Goal: Task Accomplishment & Management: Use online tool/utility

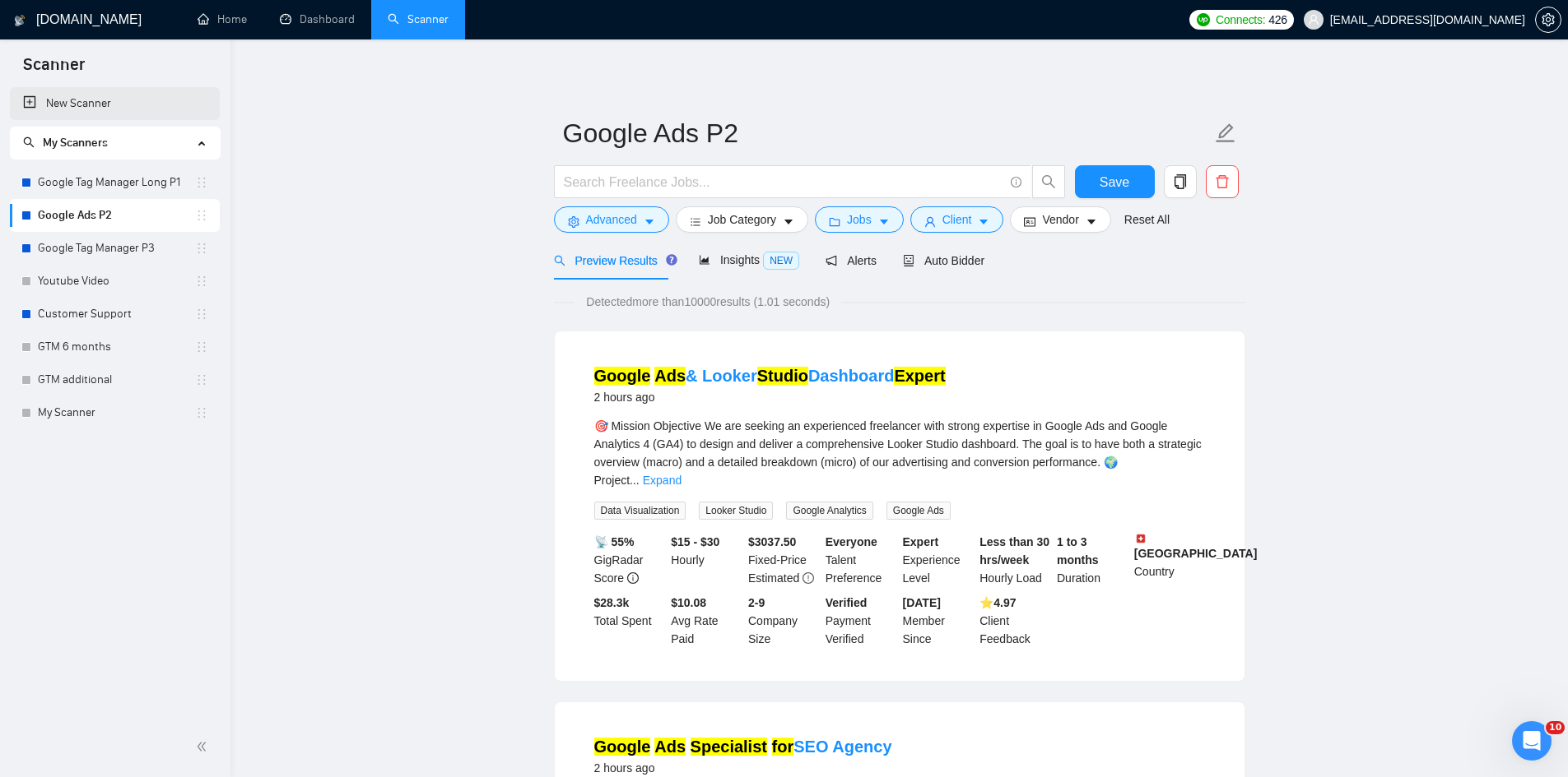
click at [100, 110] on link "New Scanner" at bounding box center [114, 104] width 183 height 33
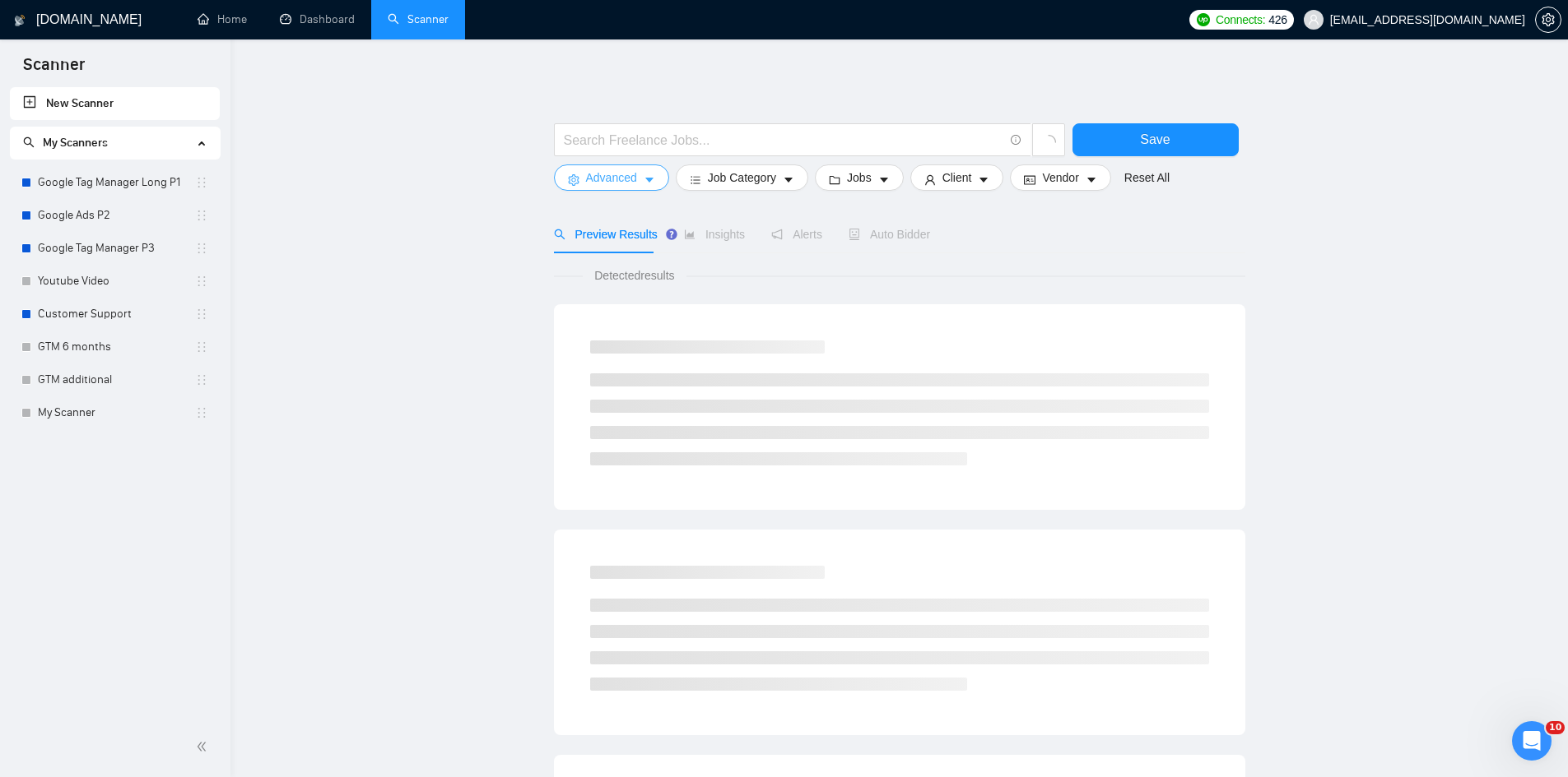
click at [648, 181] on icon "caret-down" at bounding box center [649, 180] width 9 height 5
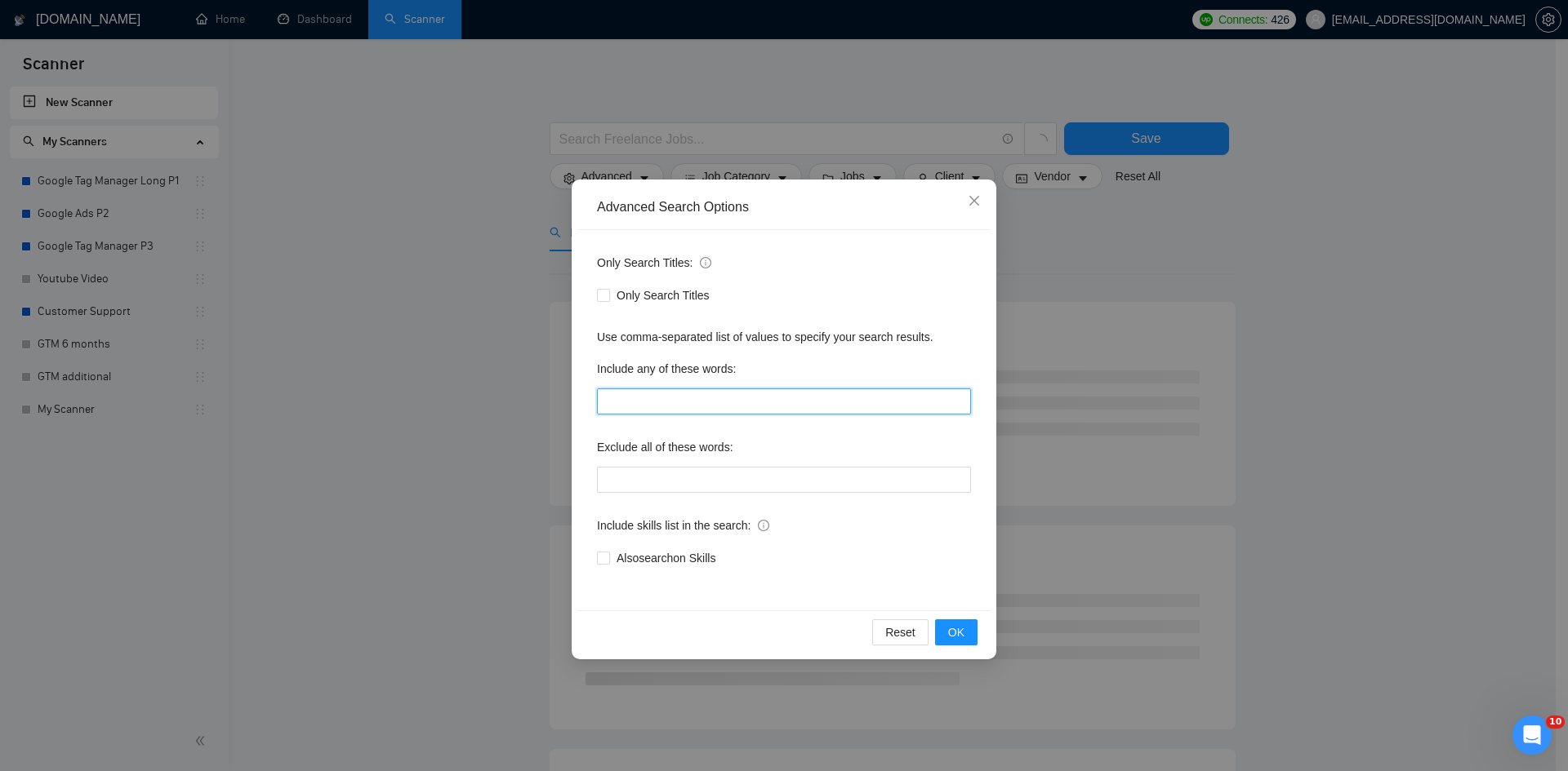
click at [644, 408] on input "text" at bounding box center [784, 402] width 374 height 26
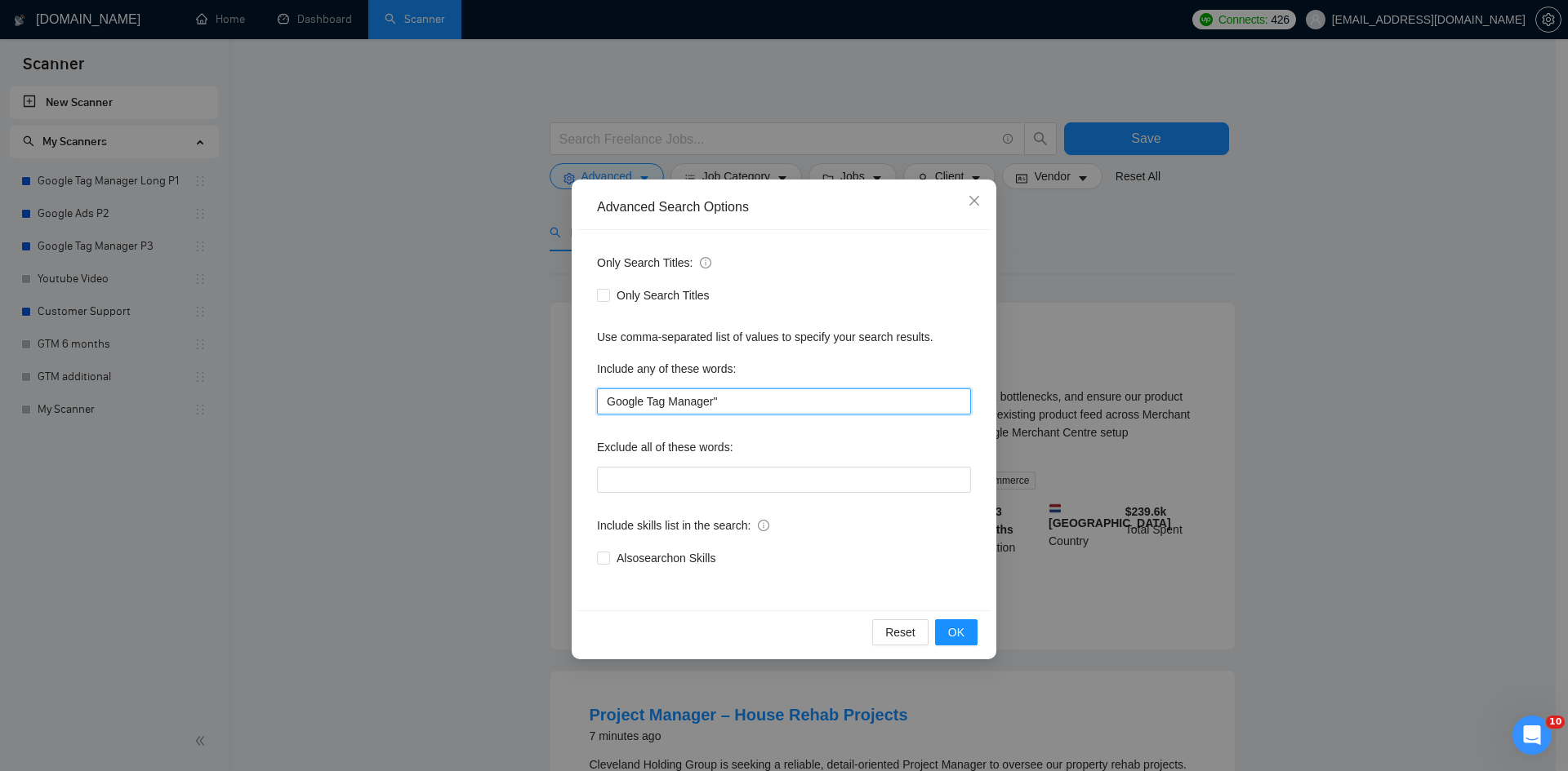
click at [609, 404] on input "Google Tag Manager"" at bounding box center [784, 402] width 374 height 26
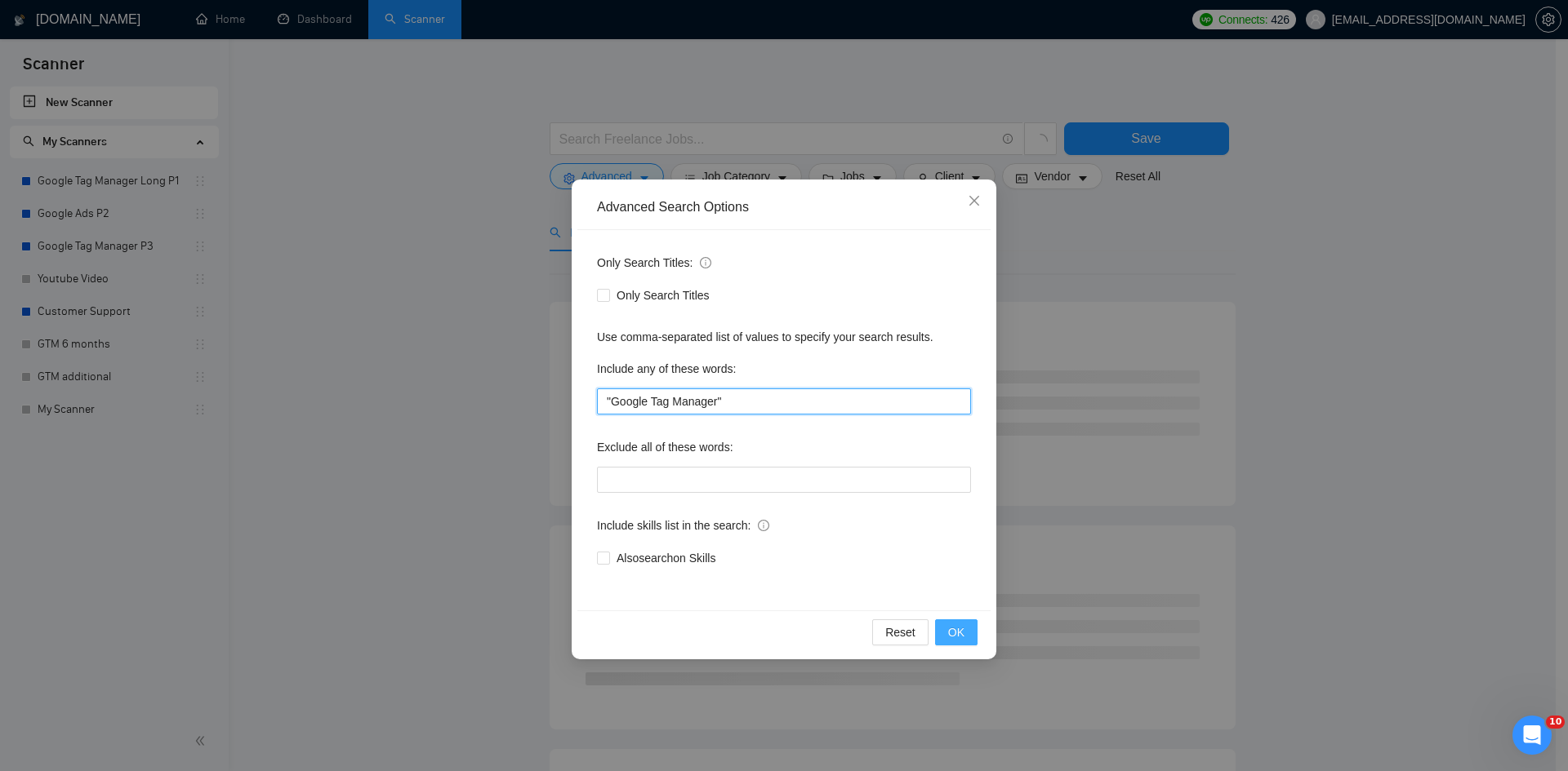
type input ""Google Tag Manager""
click at [958, 632] on span "OK" at bounding box center [955, 632] width 16 height 18
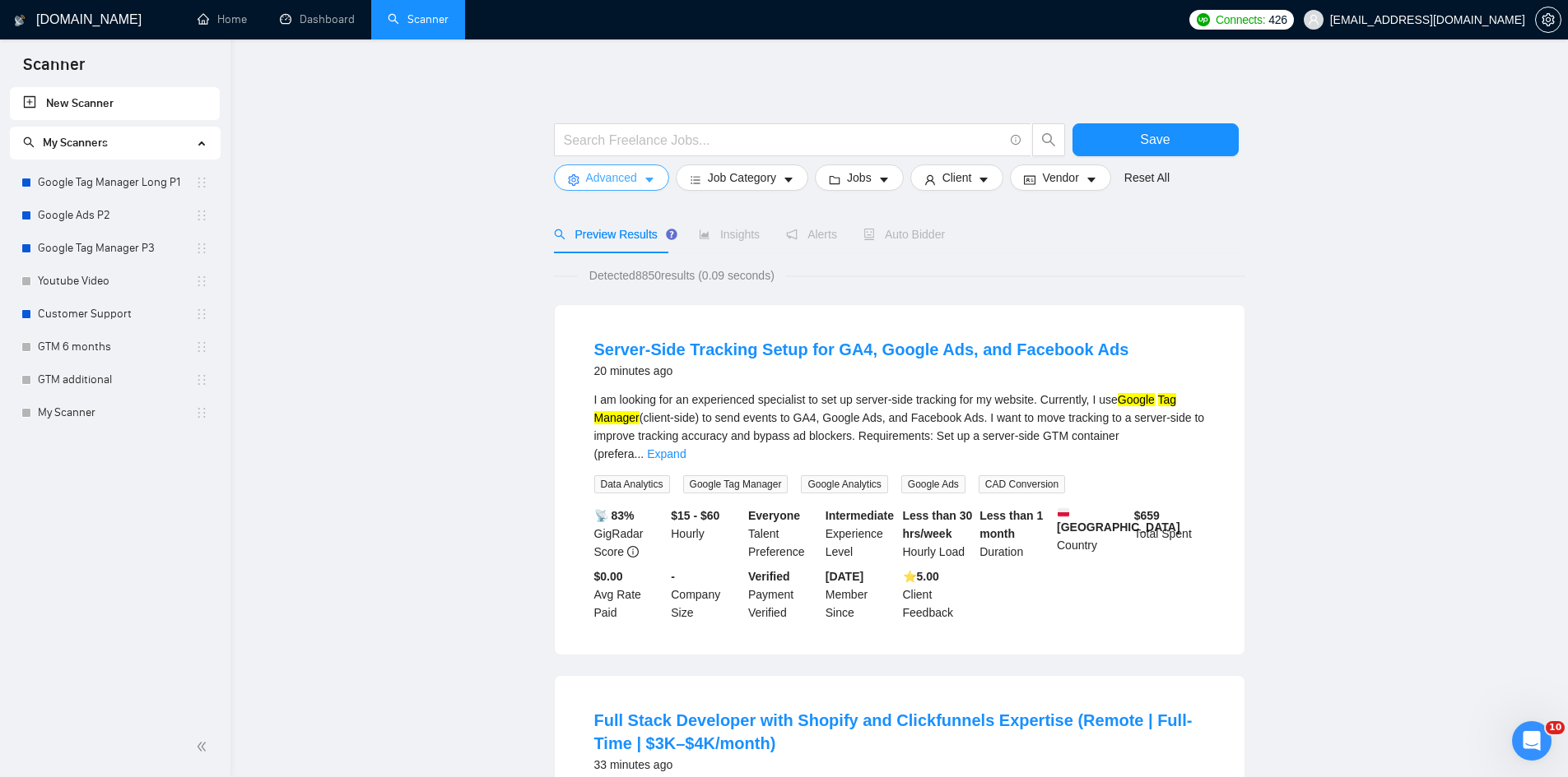
click at [621, 181] on span "Advanced" at bounding box center [612, 178] width 51 height 18
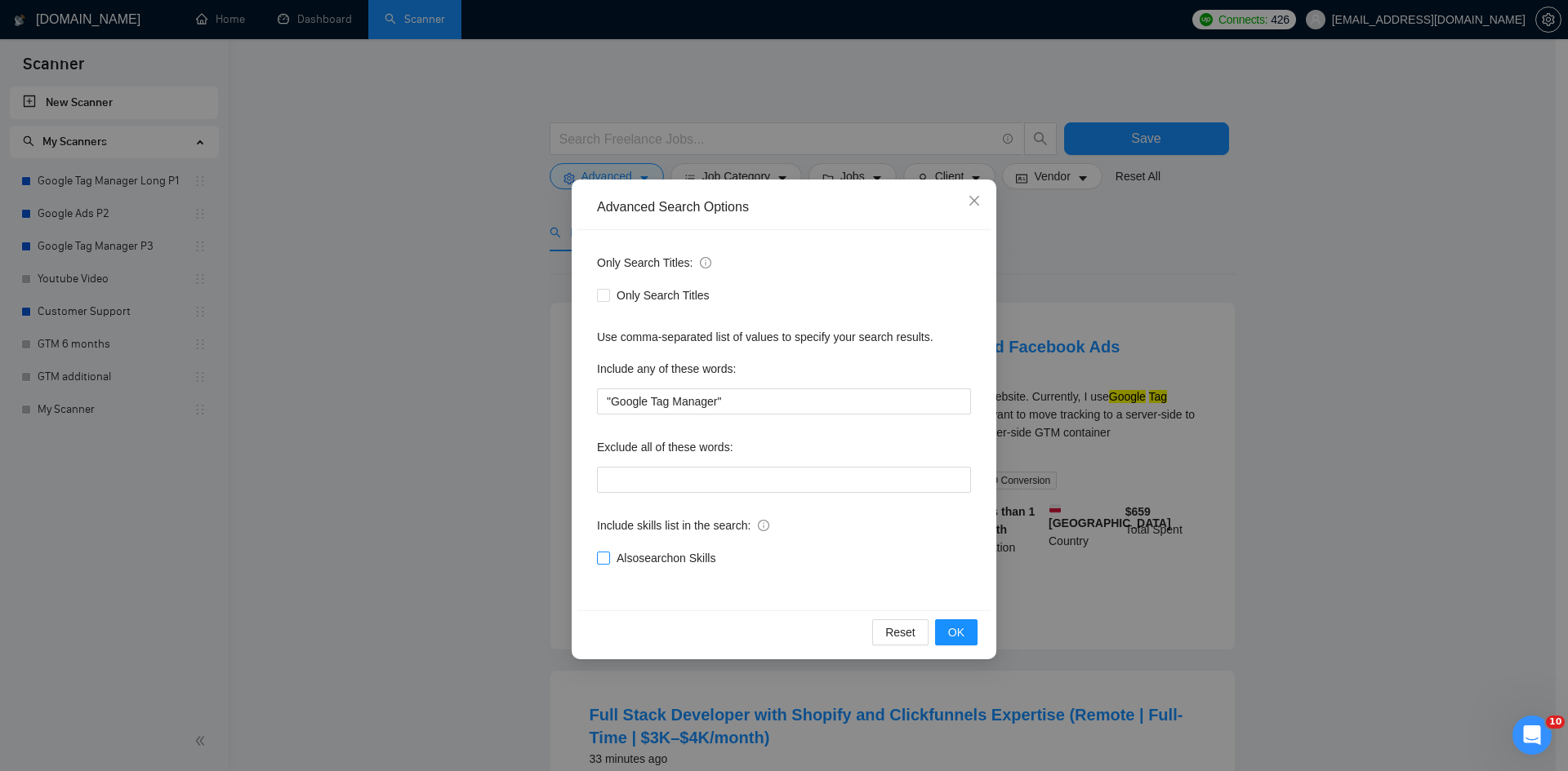
click at [612, 550] on span "Also search on Skills" at bounding box center [666, 558] width 112 height 18
click at [608, 551] on input "Also search on Skills" at bounding box center [602, 557] width 11 height 11
checkbox input "true"
click at [966, 631] on button "OK" at bounding box center [955, 632] width 42 height 26
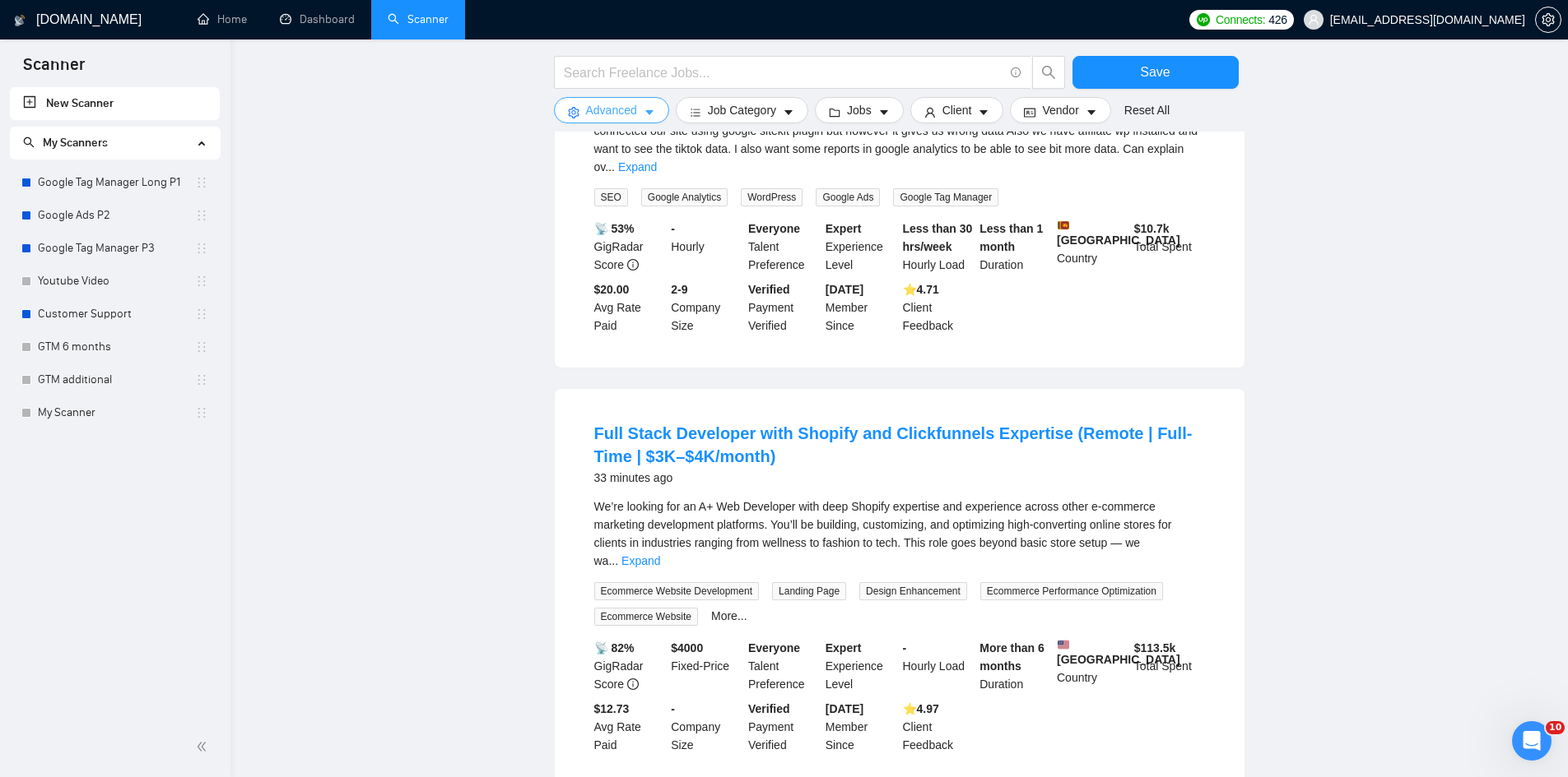
scroll to position [740, 0]
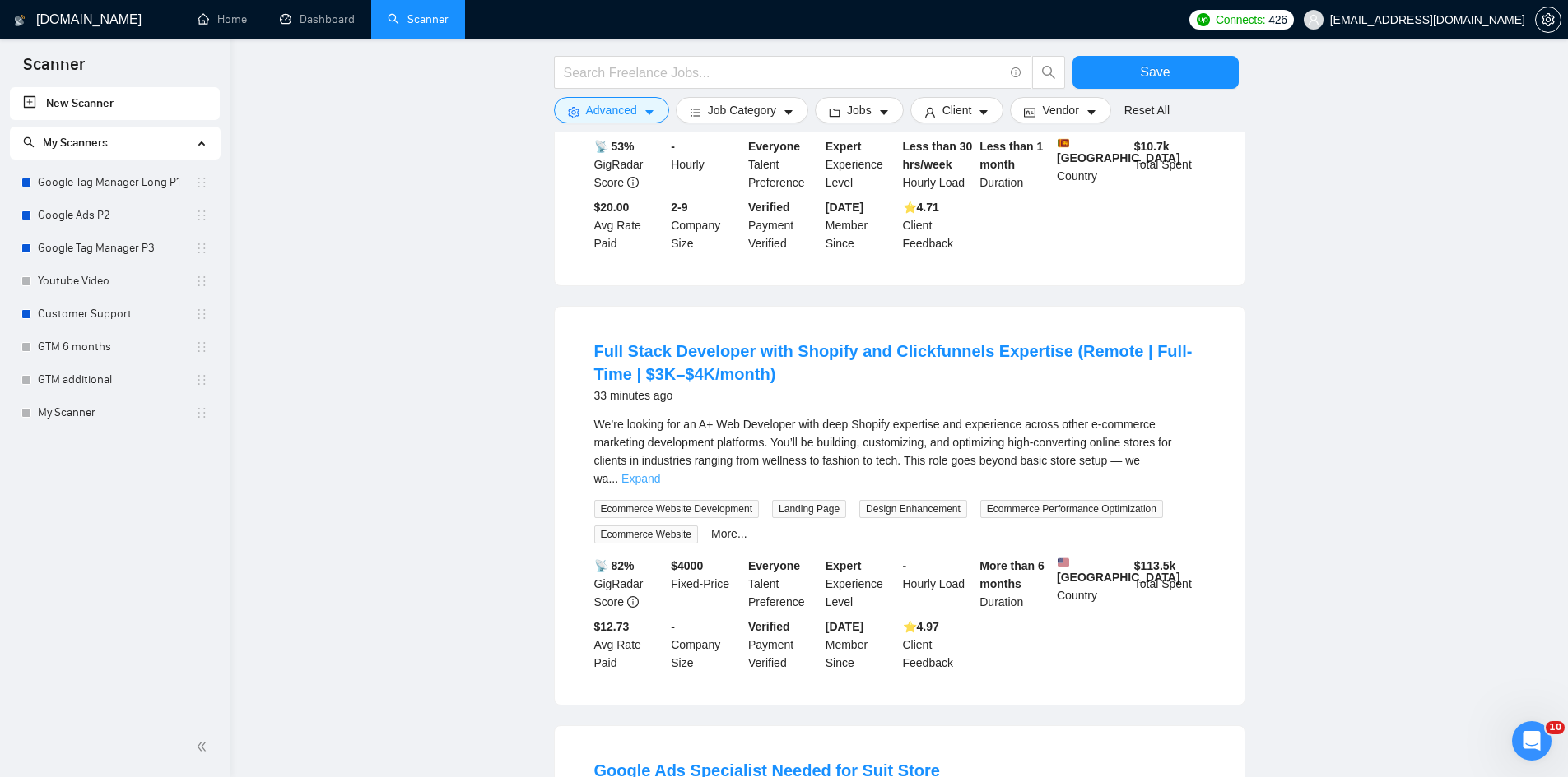
click at [660, 472] on link "Expand" at bounding box center [641, 479] width 39 height 13
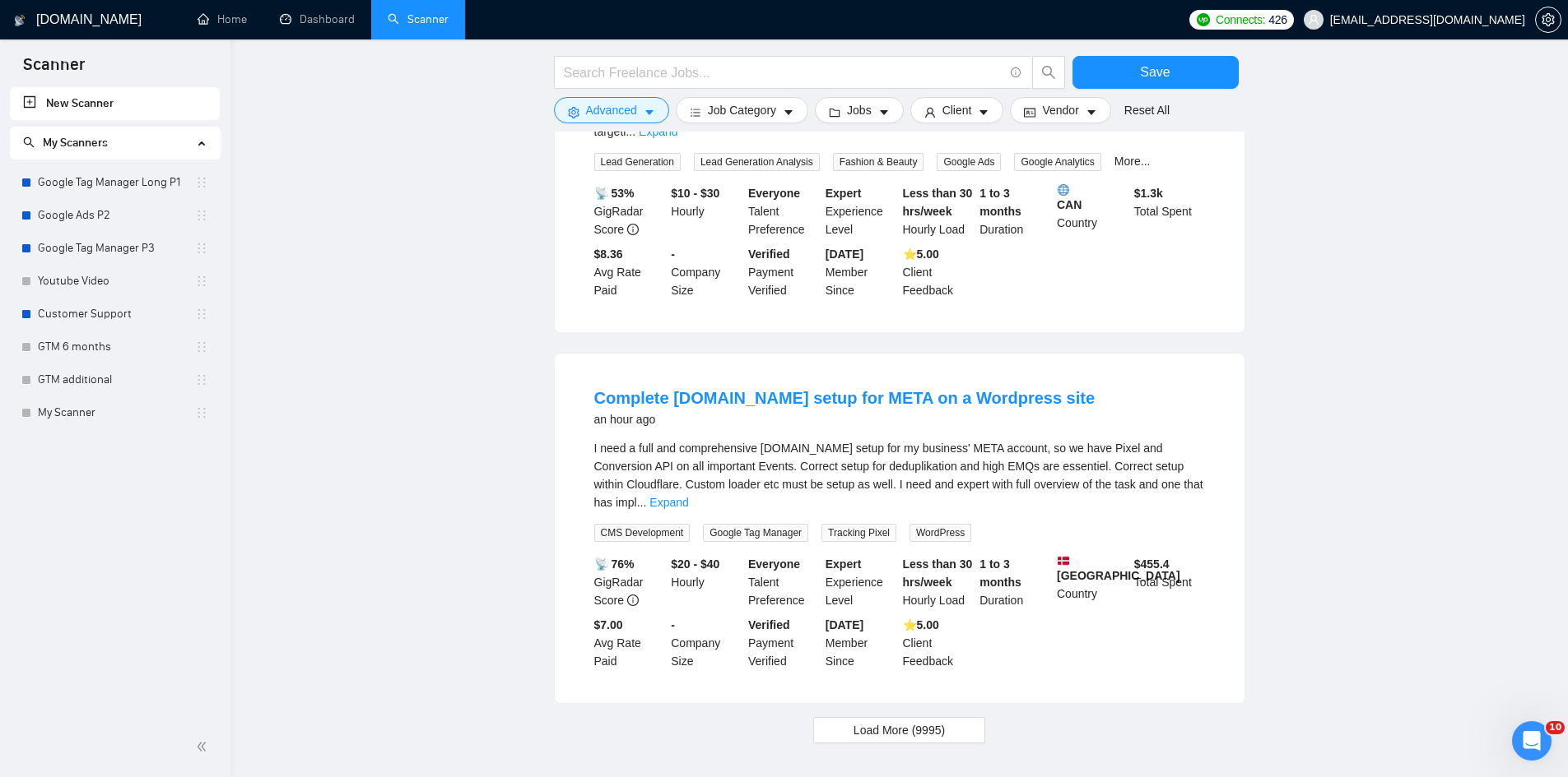
scroll to position [1837, 0]
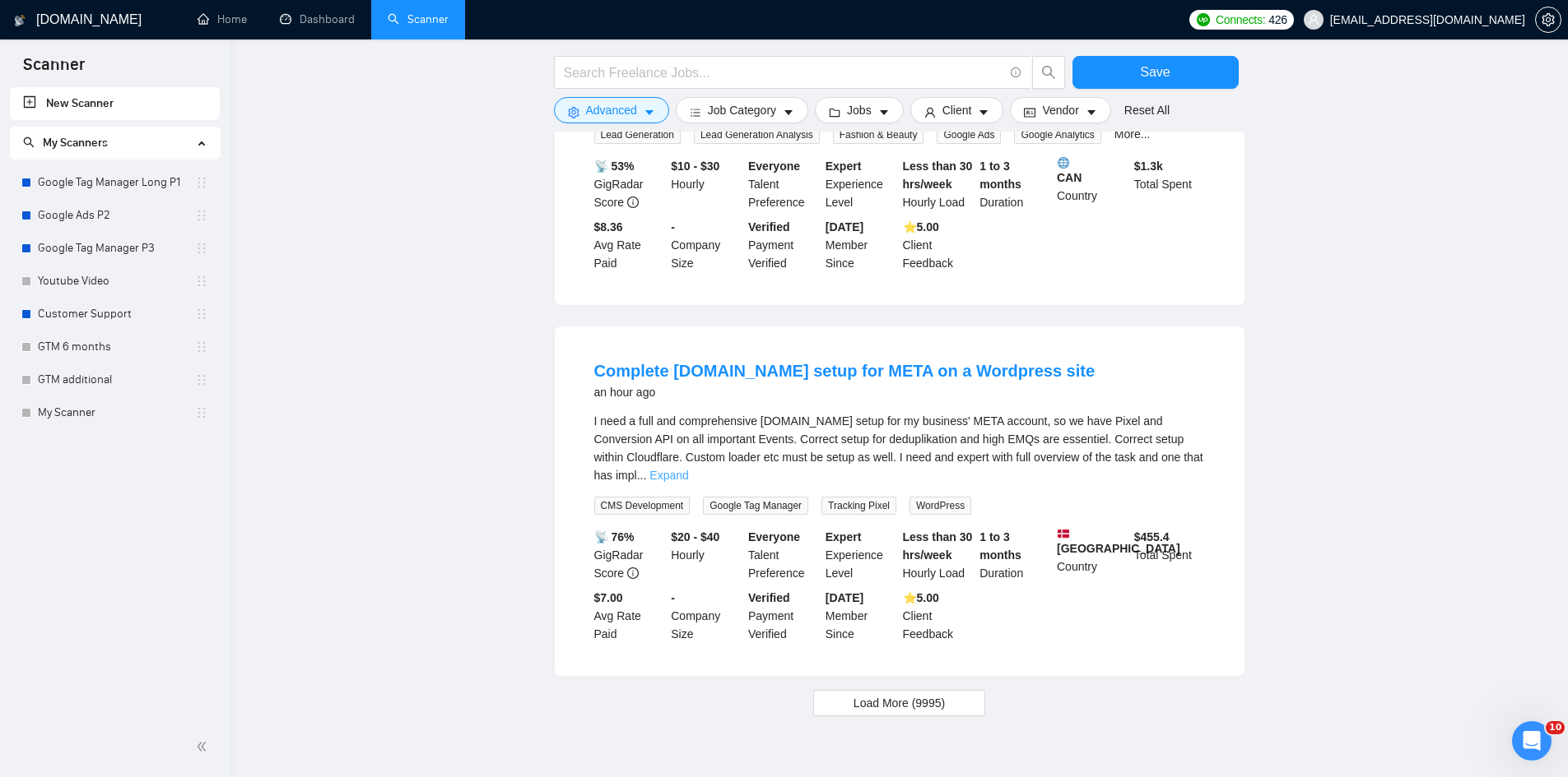
click at [688, 469] on link "Expand" at bounding box center [668, 476] width 39 height 13
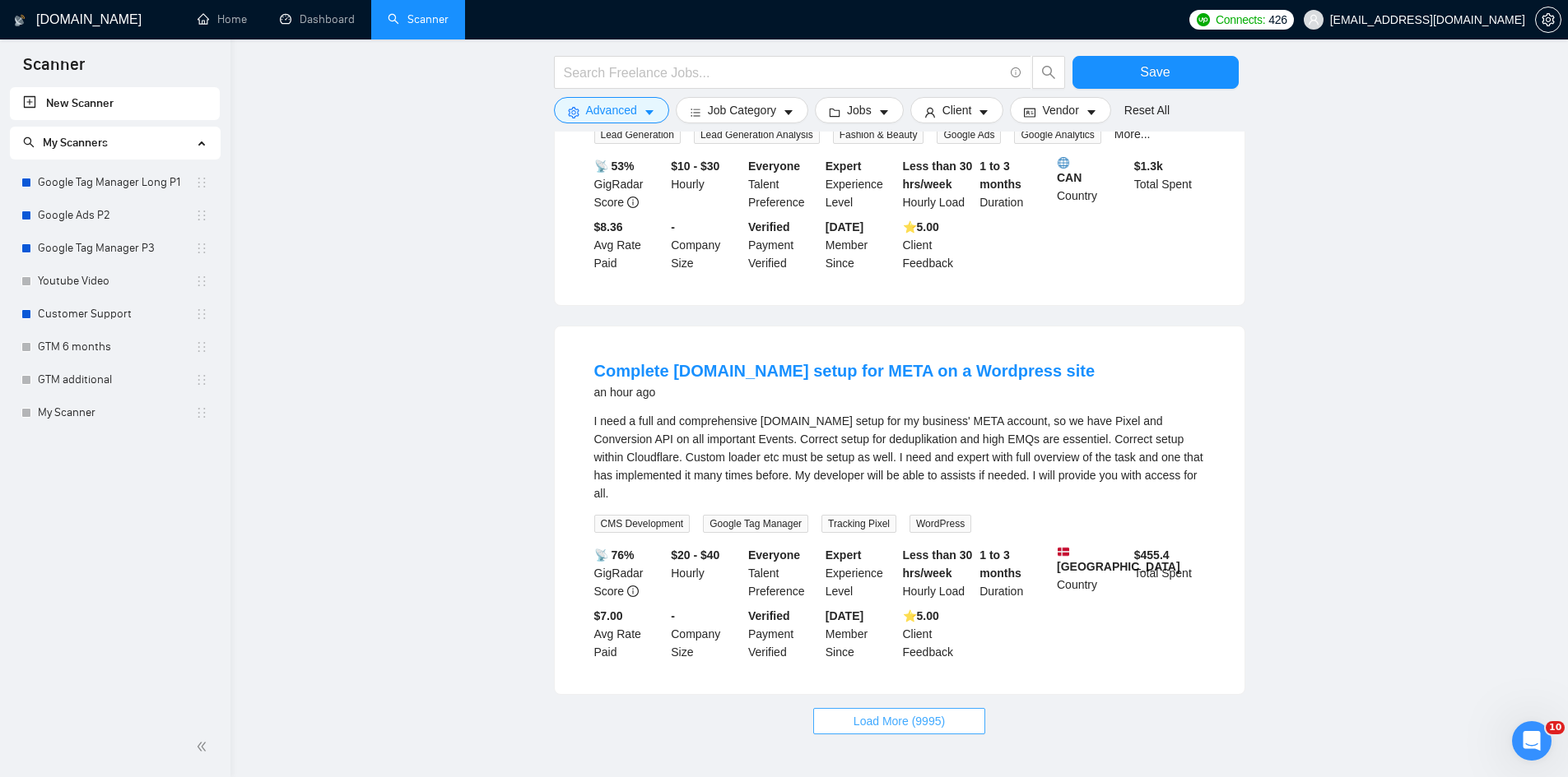
click at [874, 712] on span "Load More (9995)" at bounding box center [899, 721] width 91 height 18
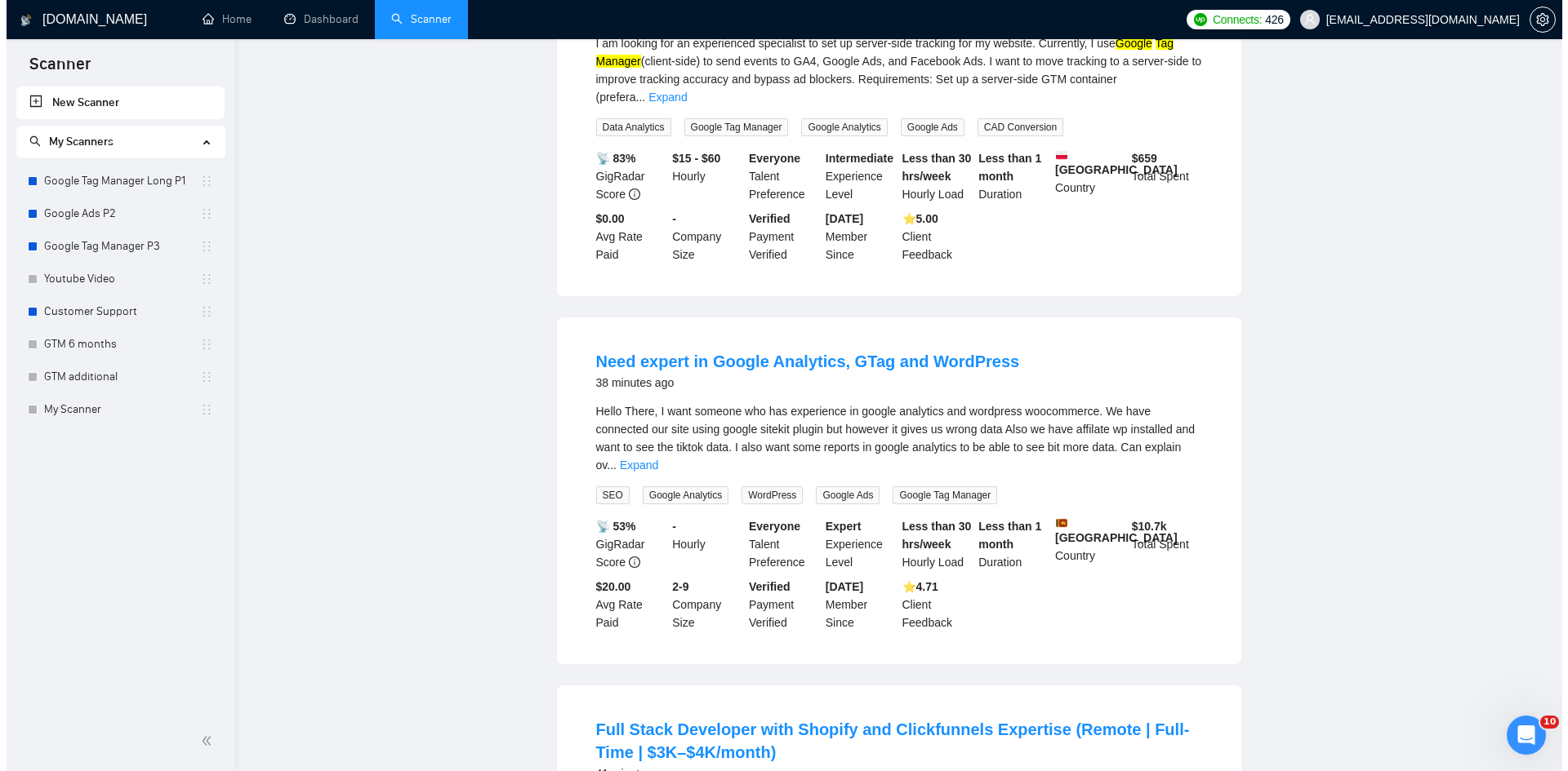
scroll to position [0, 0]
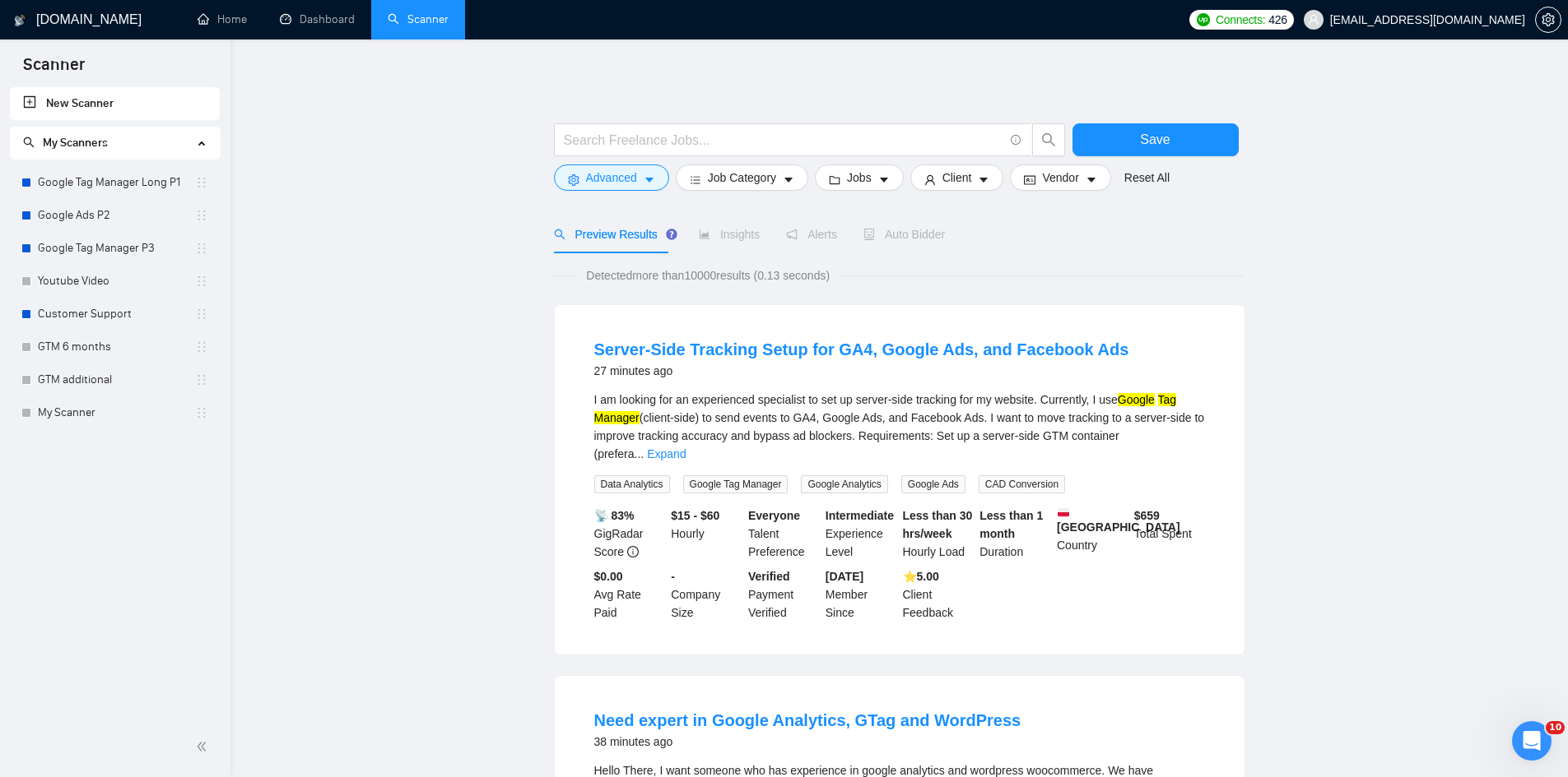
click at [834, 108] on div at bounding box center [899, 115] width 691 height 16
click at [866, 193] on form "Save Advanced Job Category Jobs Client Vendor Reset All" at bounding box center [899, 153] width 691 height 92
click at [866, 178] on span "Jobs" at bounding box center [859, 178] width 25 height 18
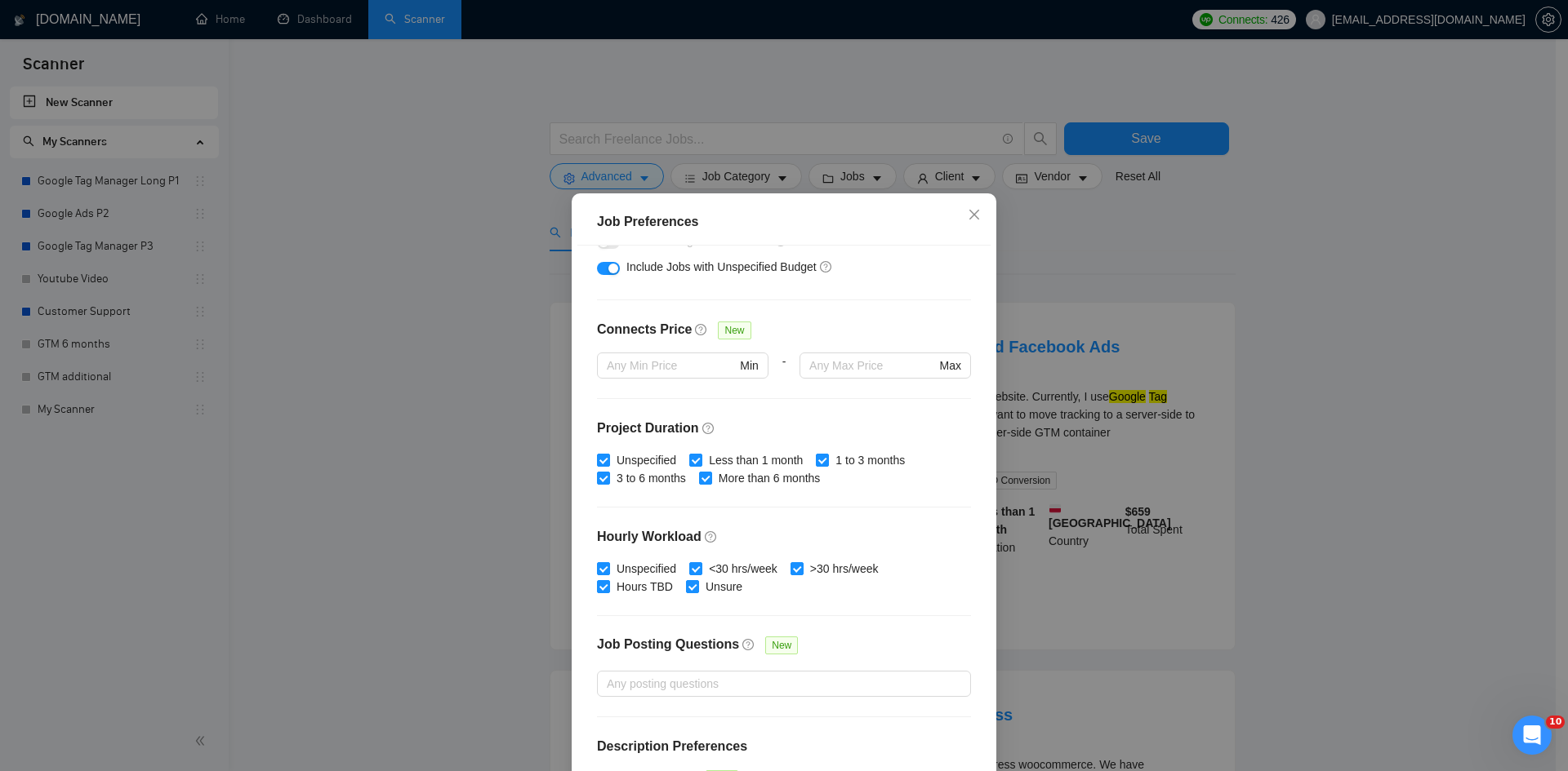
scroll to position [380, 0]
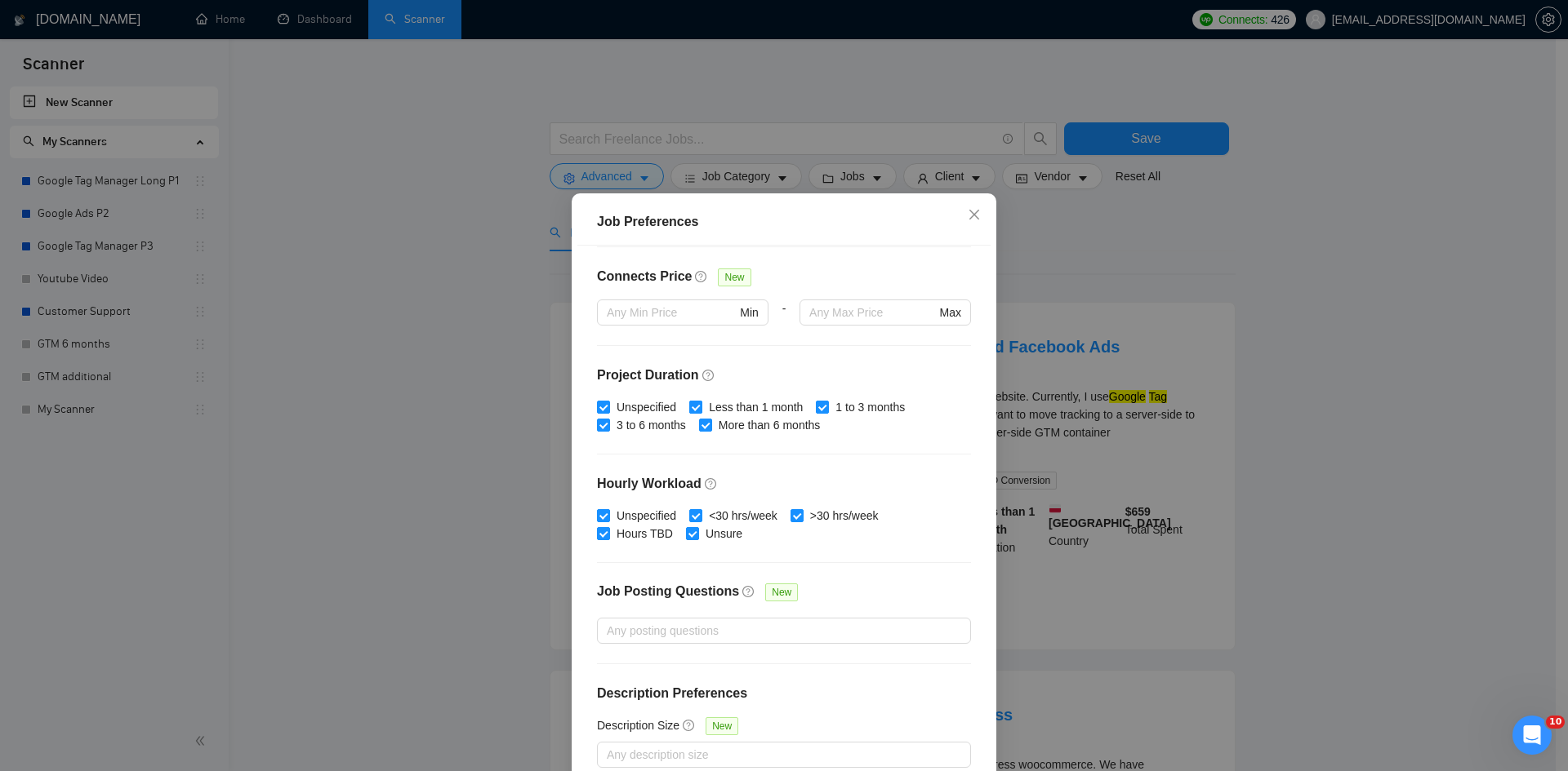
click at [689, 409] on input "Less than 1 month" at bounding box center [695, 406] width 11 height 11
checkbox input "false"
click at [850, 407] on span "1 to 3 months" at bounding box center [869, 407] width 82 height 18
click at [827, 407] on input "1 to 3 months" at bounding box center [821, 406] width 11 height 11
checkbox input "false"
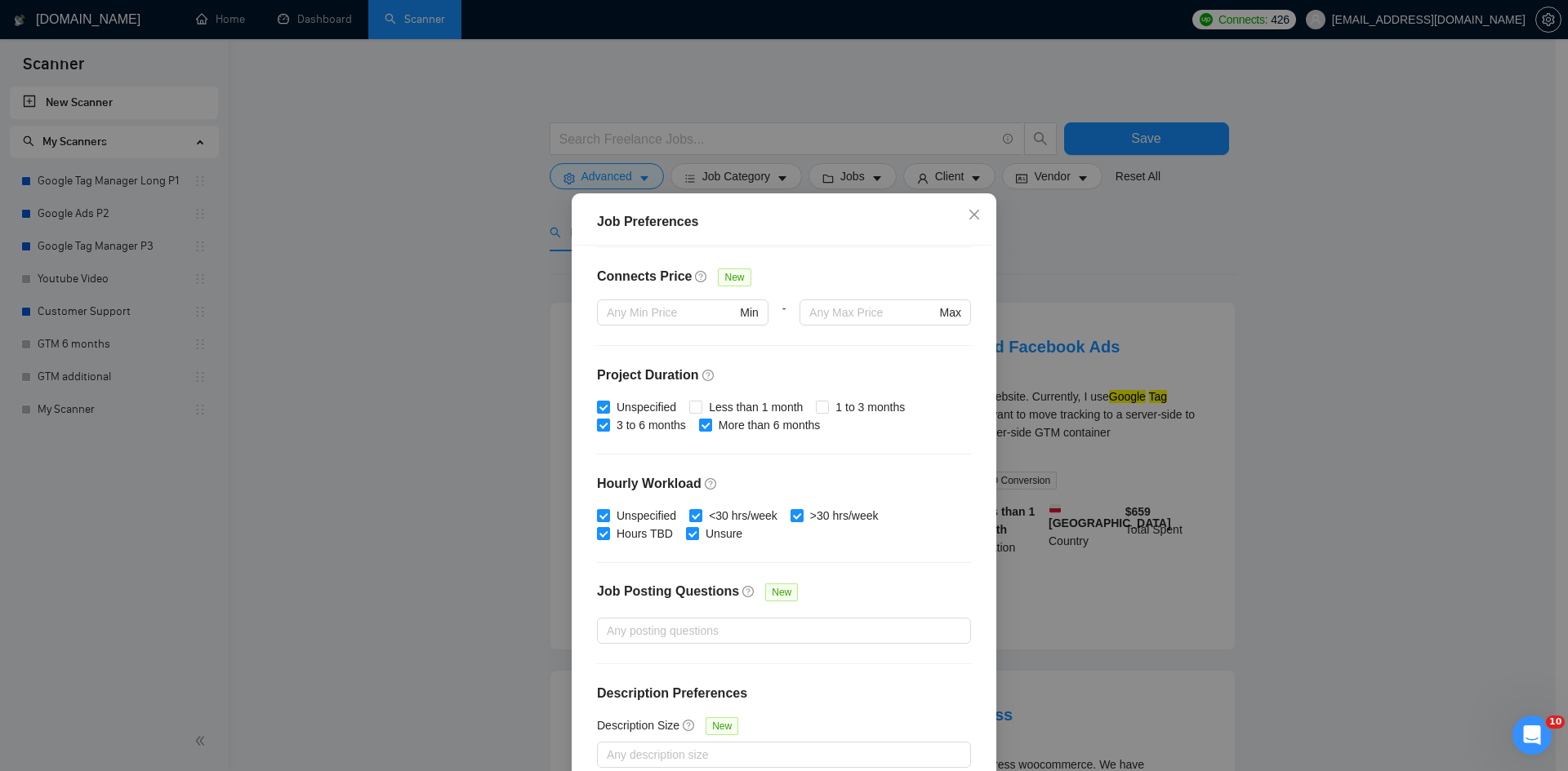
click at [640, 424] on span "3 to 6 months" at bounding box center [651, 425] width 82 height 18
click at [608, 424] on input "3 to 6 months" at bounding box center [602, 424] width 11 height 11
click at [640, 424] on span "3 to 6 months" at bounding box center [651, 425] width 82 height 18
click at [608, 424] on input "3 to 6 months" at bounding box center [602, 424] width 11 height 11
checkbox input "true"
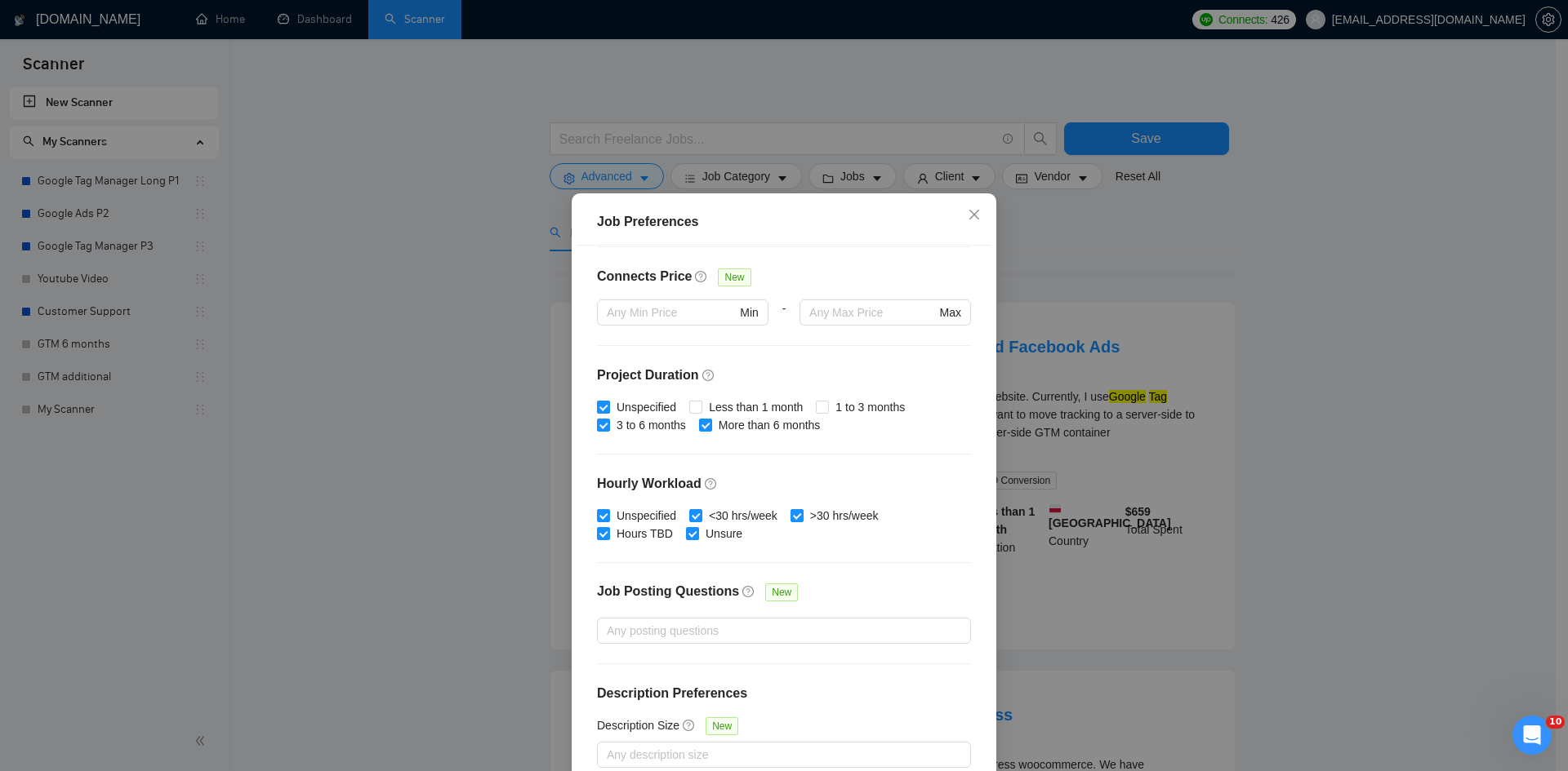
click at [643, 404] on span "Unspecified" at bounding box center [646, 407] width 73 height 18
click at [608, 404] on input "Unspecified" at bounding box center [602, 406] width 11 height 11
checkbox input "false"
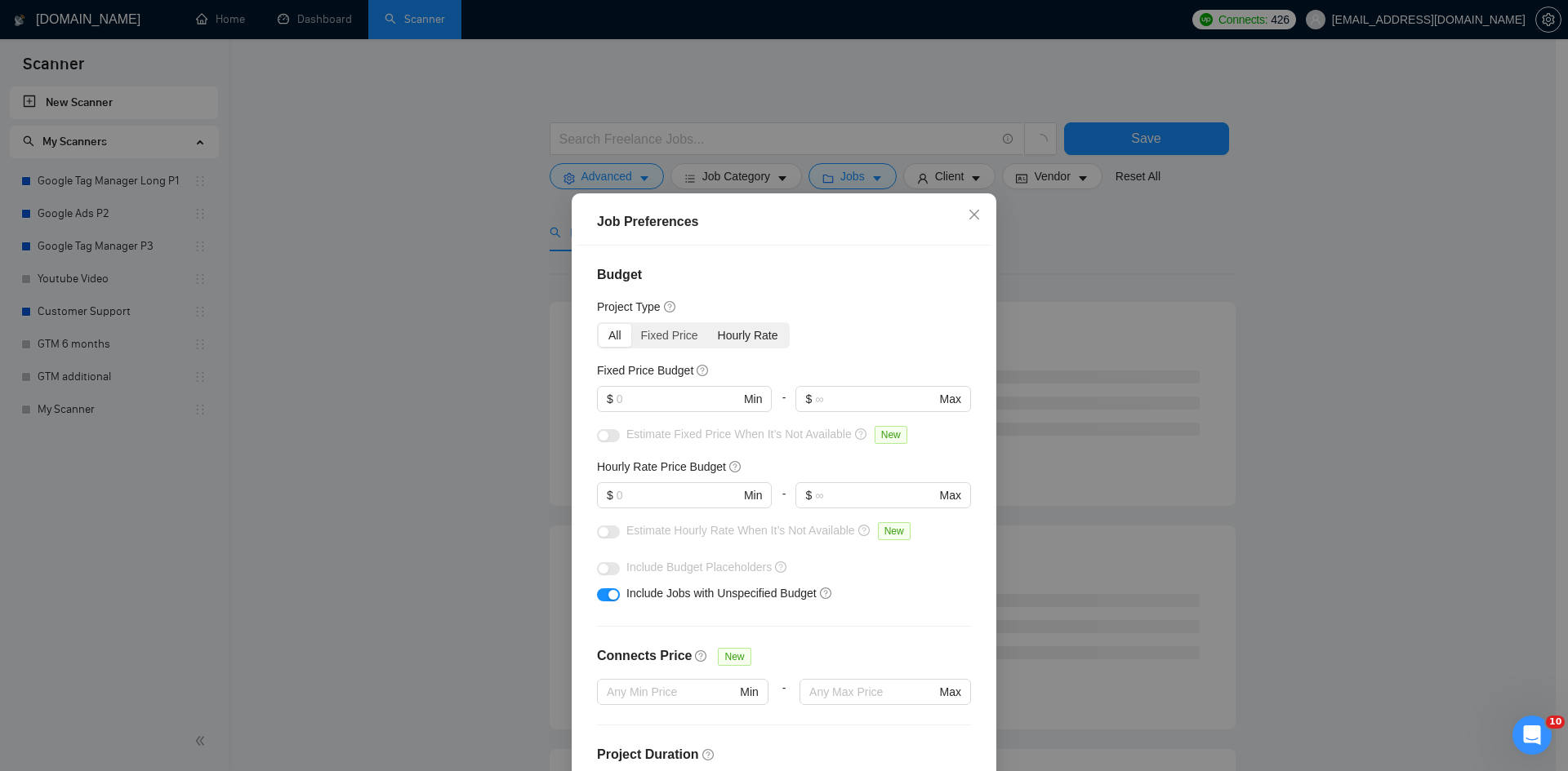
click at [749, 327] on div "Hourly Rate" at bounding box center [748, 336] width 80 height 23
click at [708, 324] on input "Hourly Rate" at bounding box center [708, 324] width 0 height 0
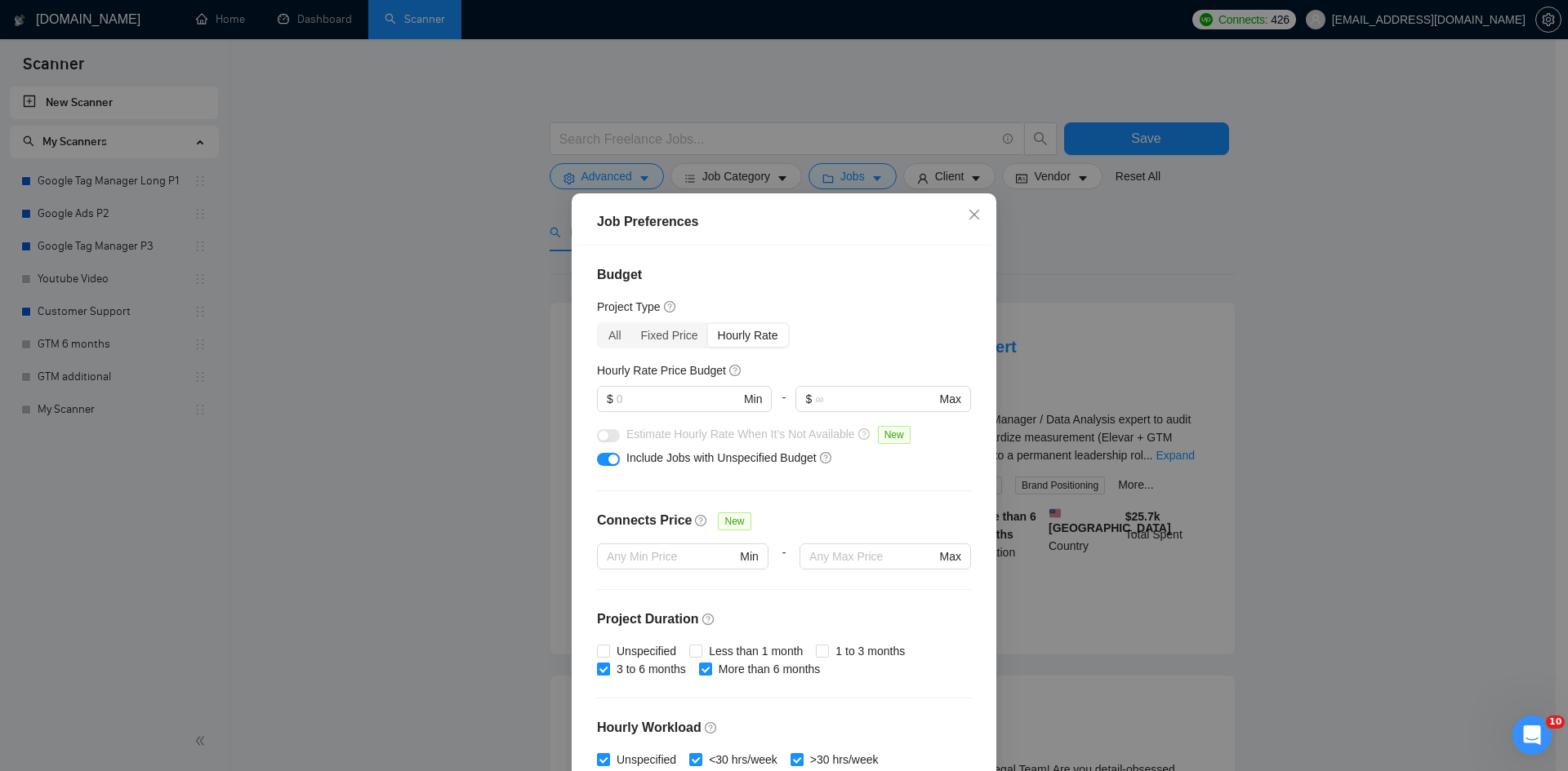
scroll to position [82, 0]
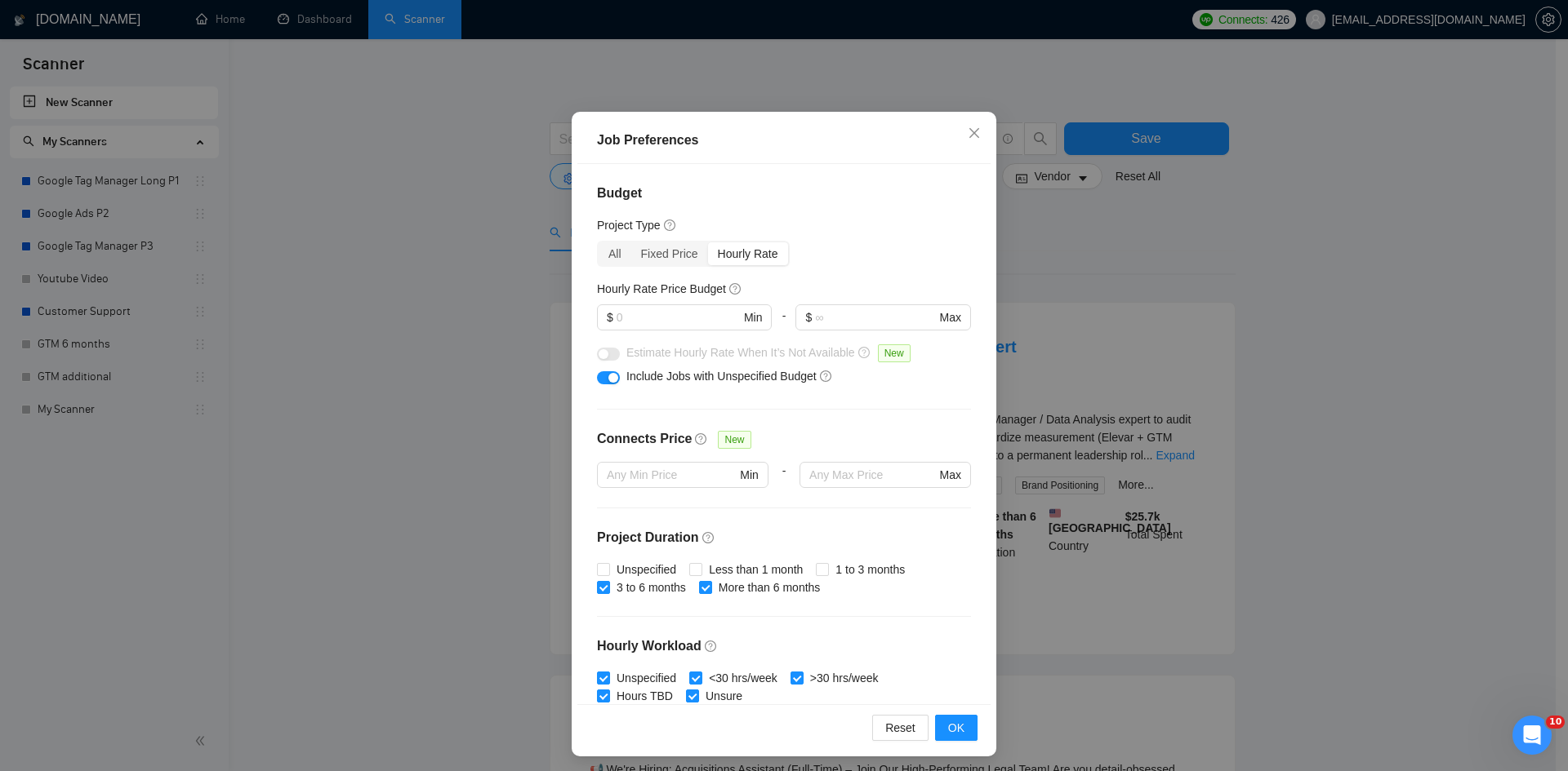
click at [612, 374] on div "button" at bounding box center [613, 378] width 9 height 9
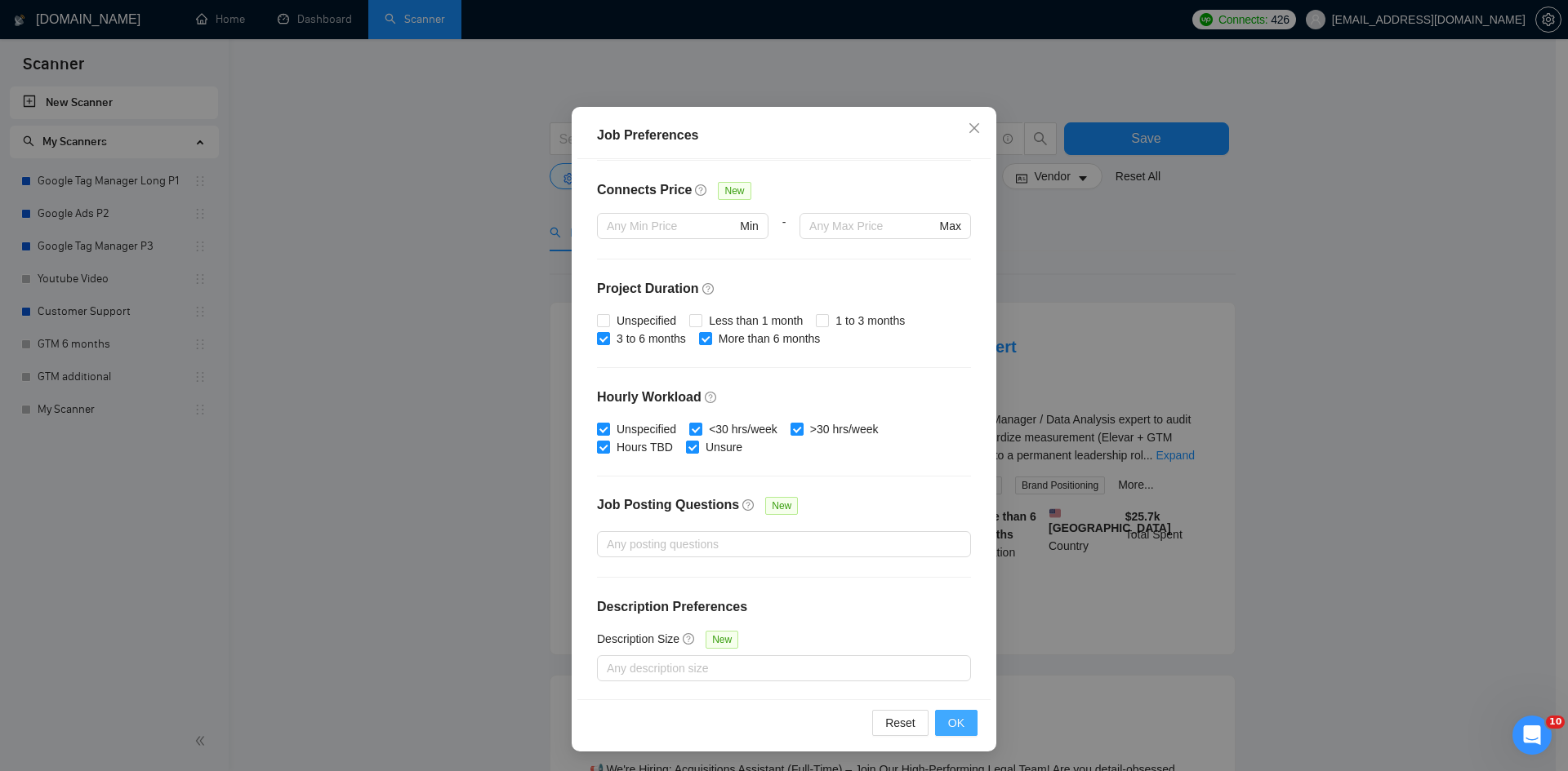
click at [948, 724] on span "OK" at bounding box center [955, 723] width 16 height 18
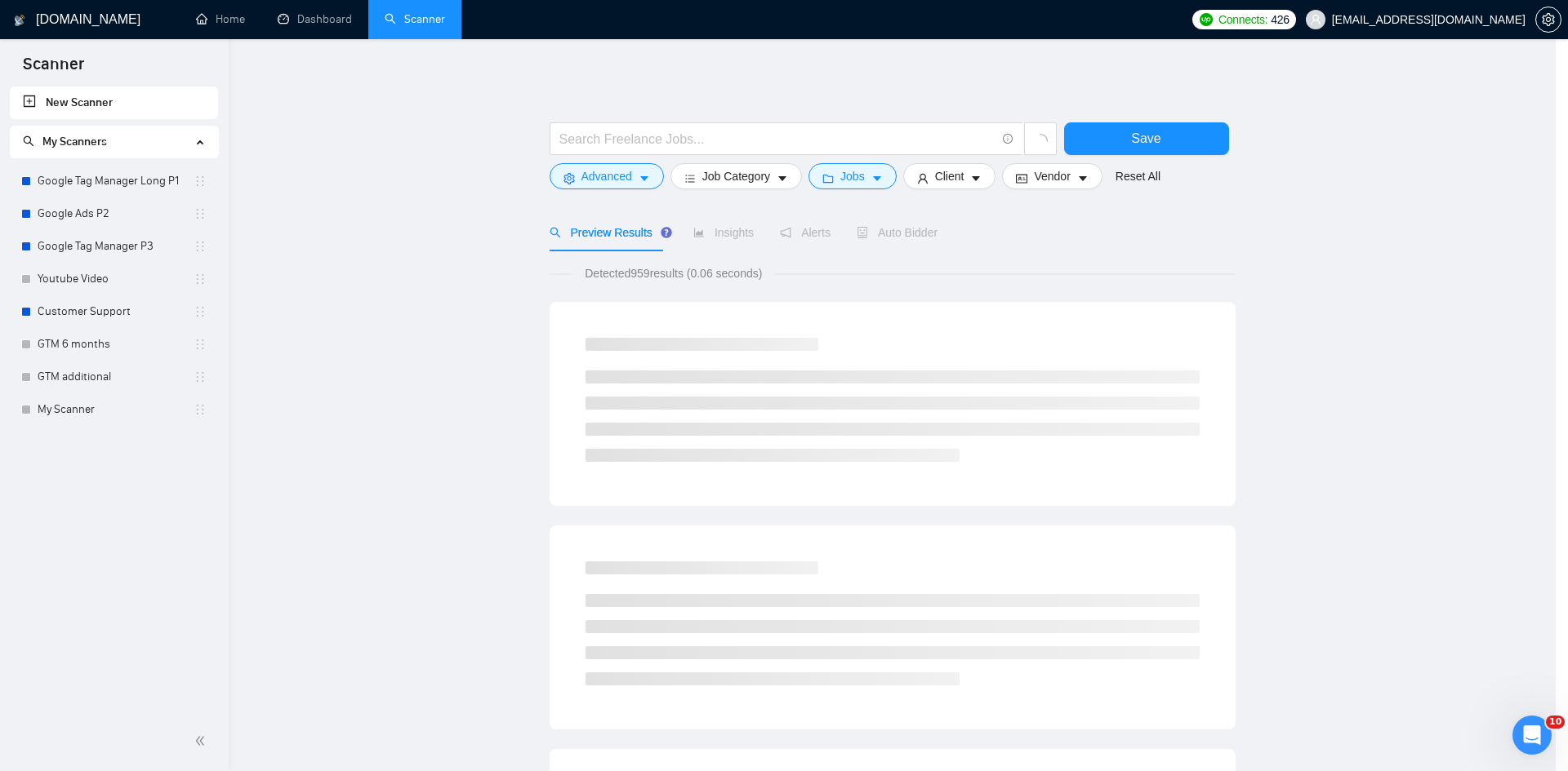
scroll to position [0, 0]
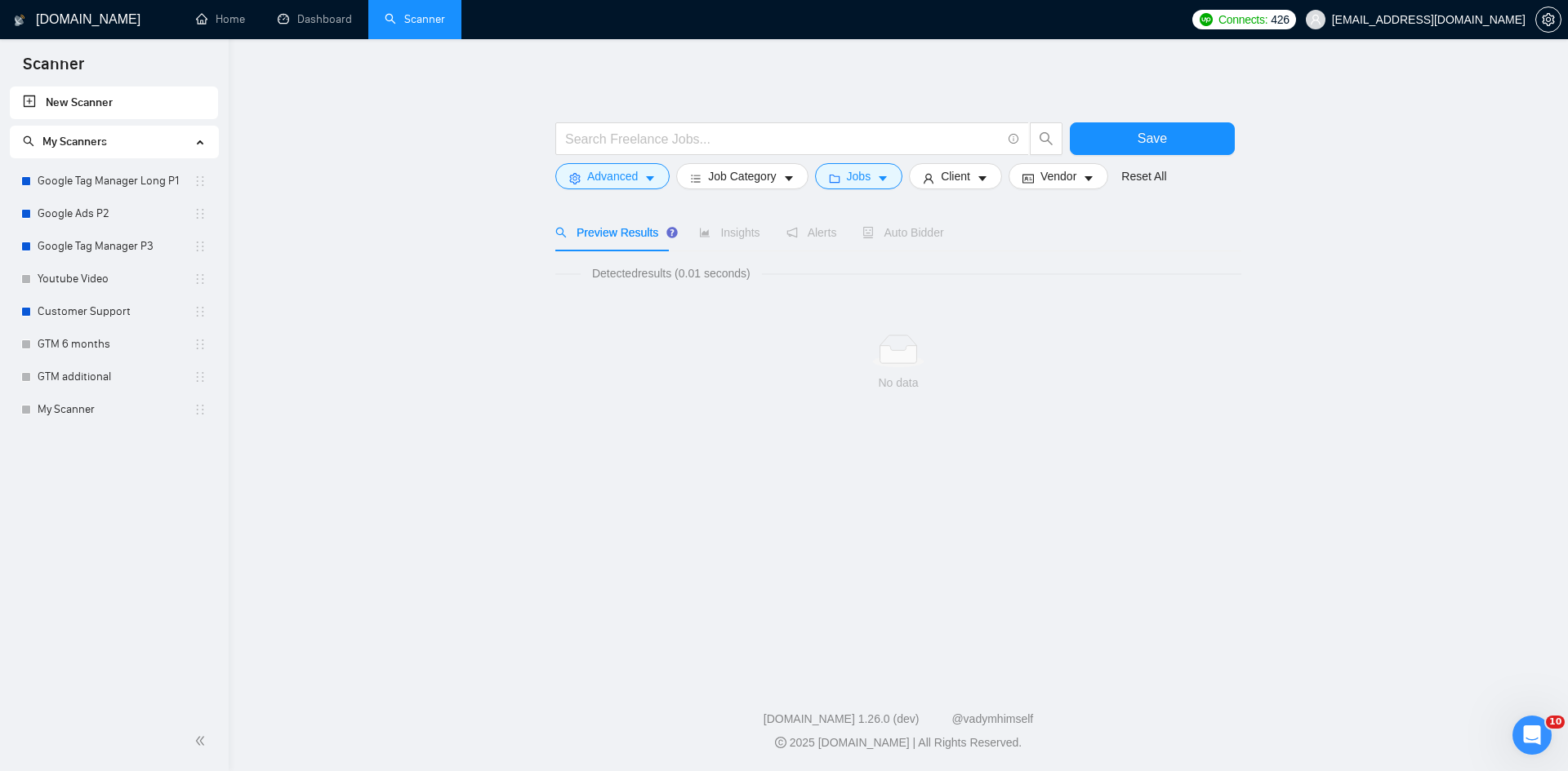
click at [861, 191] on form "Save Advanced Job Category Jobs Client Vendor Reset All" at bounding box center [898, 152] width 685 height 91
click at [858, 172] on span "Jobs" at bounding box center [859, 176] width 25 height 18
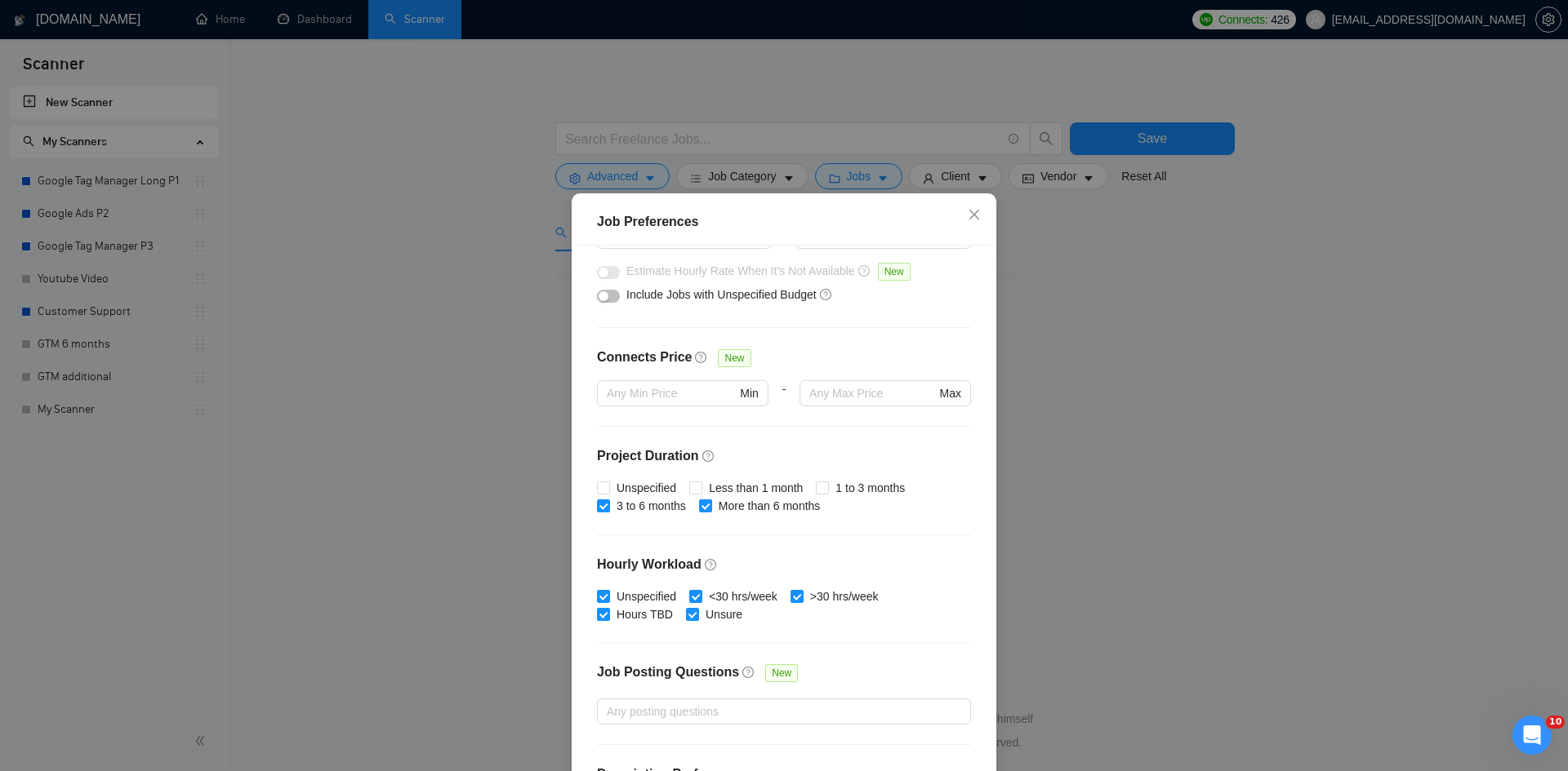
scroll to position [244, 0]
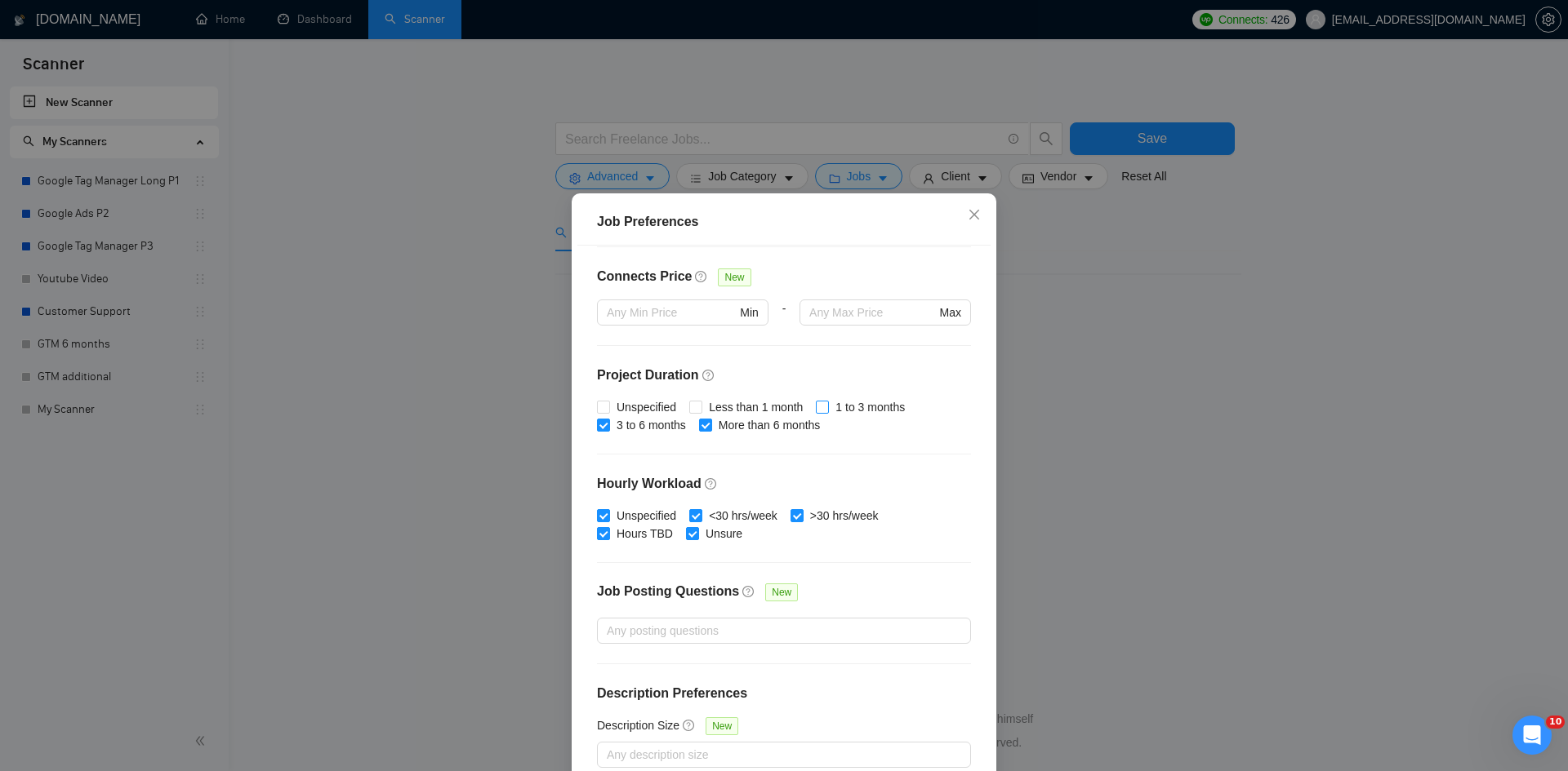
click at [816, 410] on input "1 to 3 months" at bounding box center [821, 406] width 11 height 11
checkbox input "true"
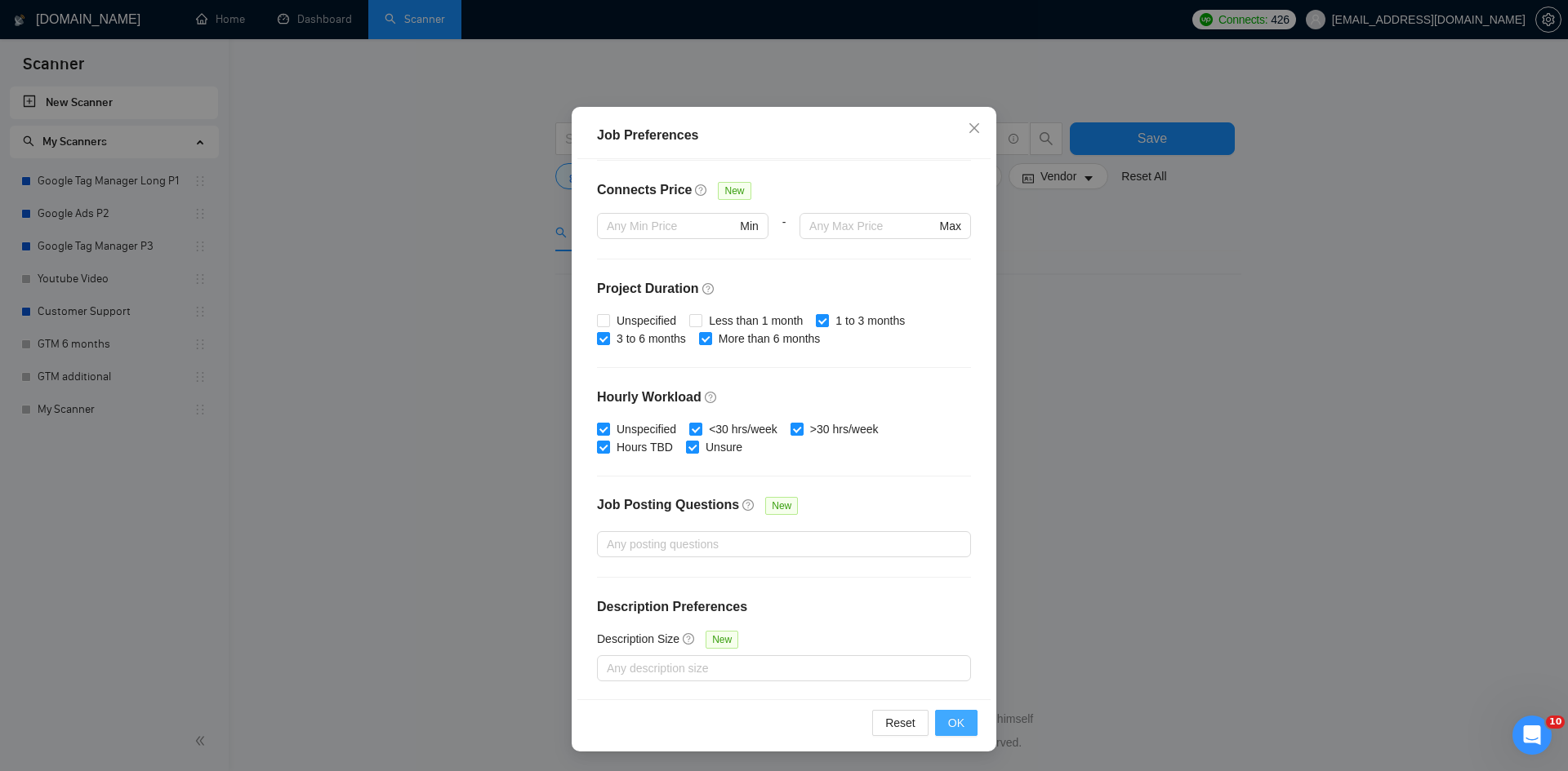
click at [956, 721] on span "OK" at bounding box center [955, 723] width 16 height 18
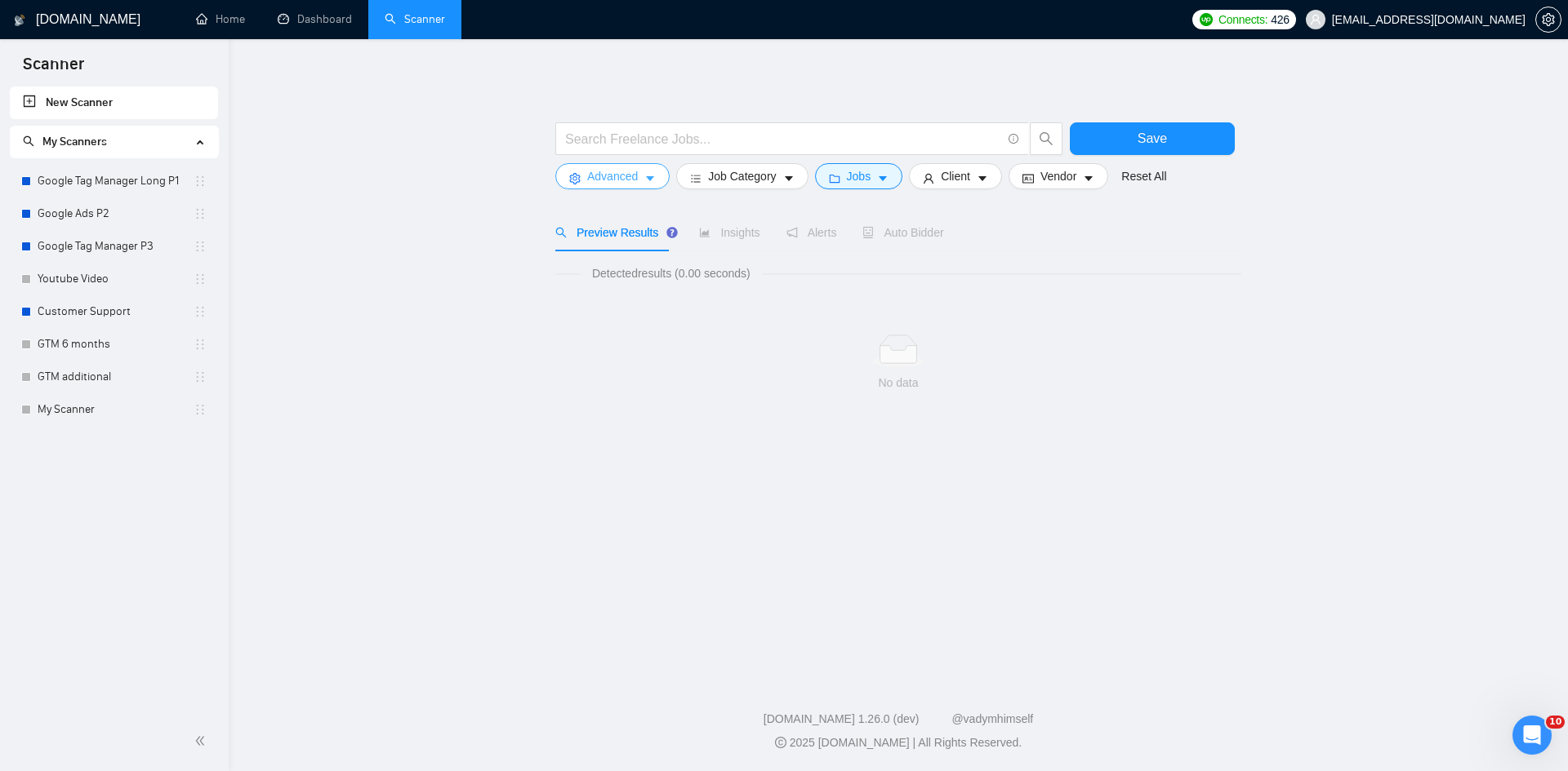
click at [644, 184] on icon "caret-down" at bounding box center [650, 179] width 11 height 11
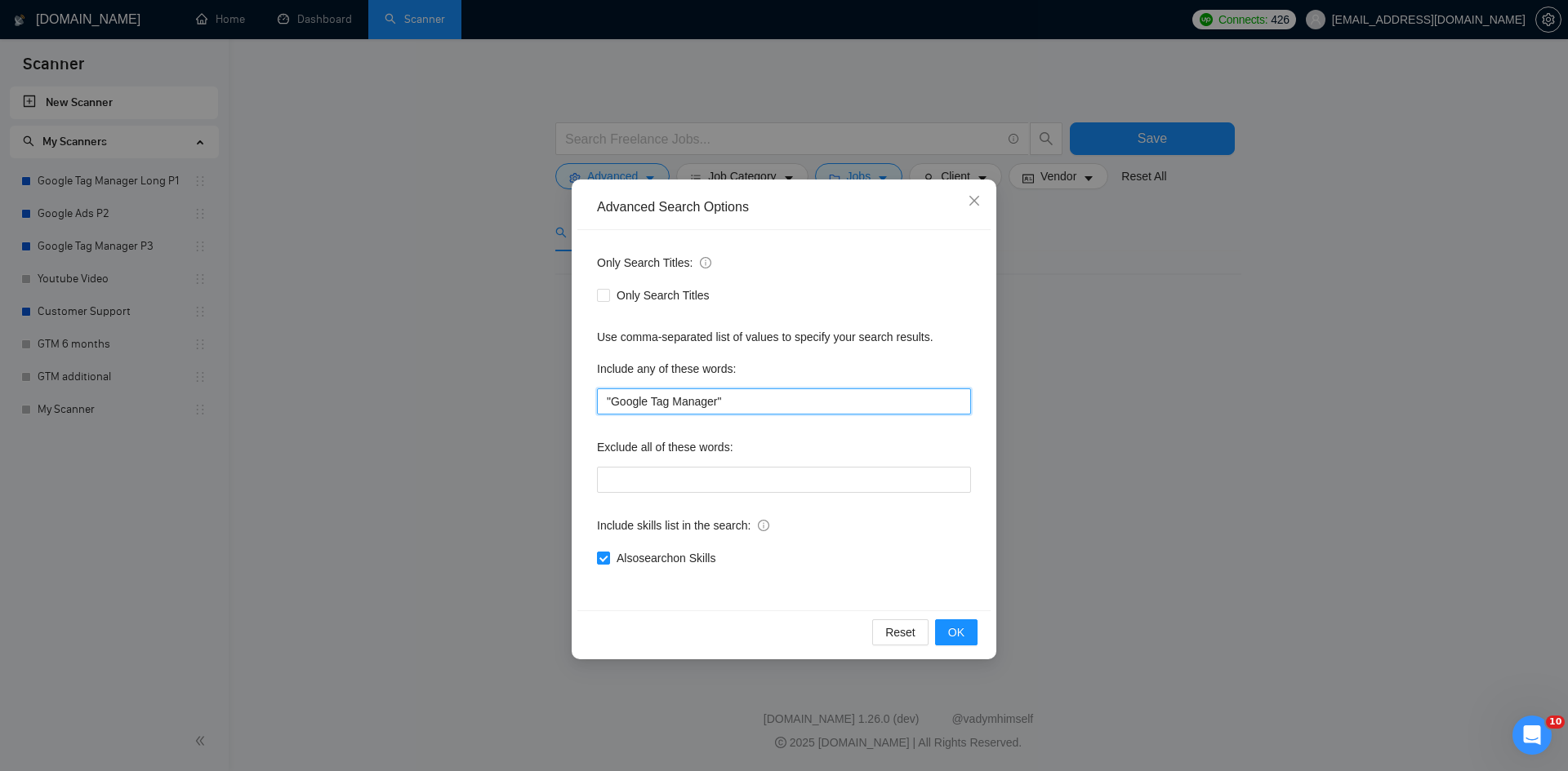
drag, startPoint x: 723, startPoint y: 399, endPoint x: 740, endPoint y: 406, distance: 18.4
click at [723, 399] on input ""Google Tag Manager"" at bounding box center [784, 402] width 374 height 26
click at [966, 630] on button "OK" at bounding box center [955, 632] width 42 height 26
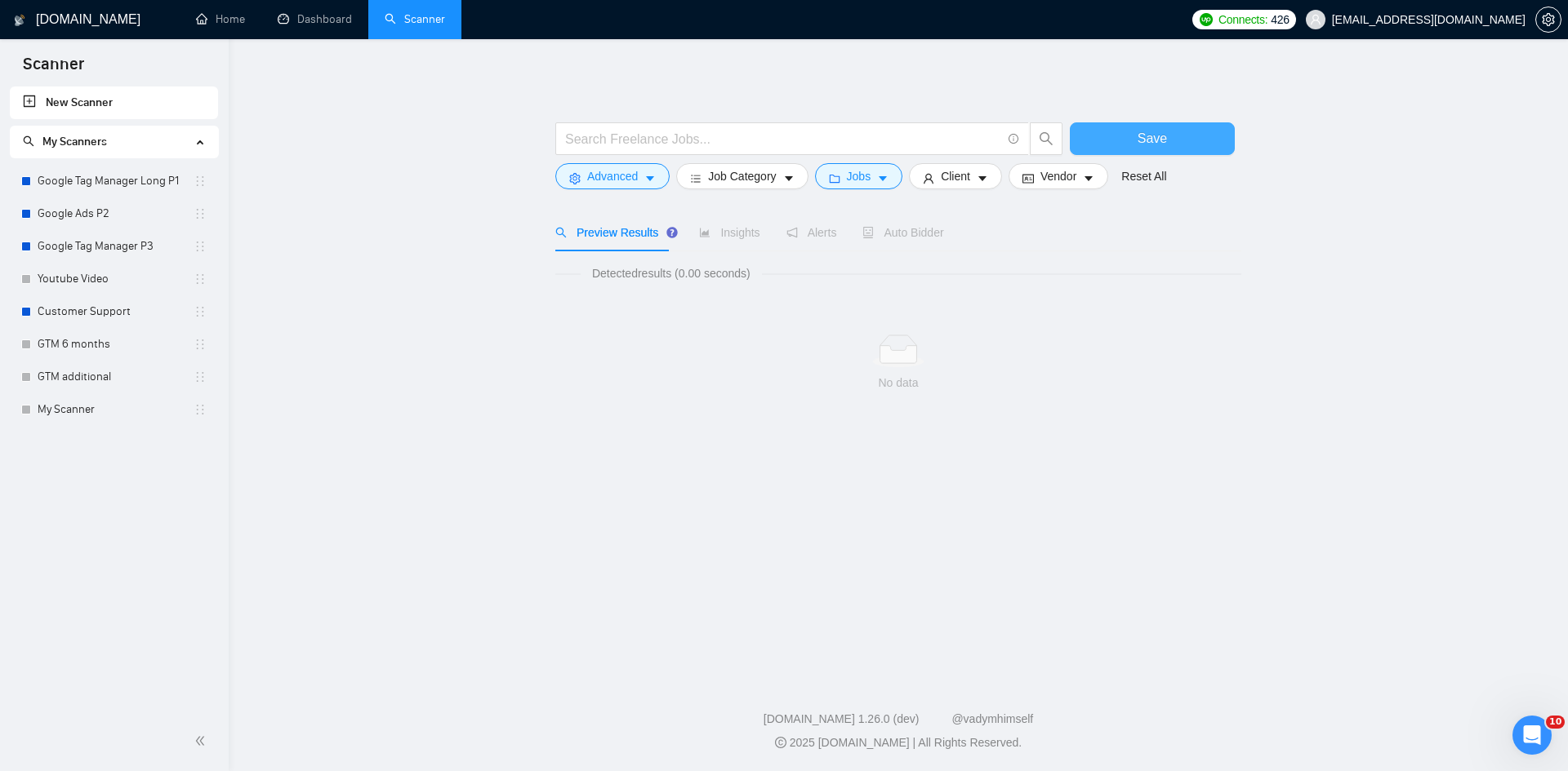
click at [1183, 139] on button "Save" at bounding box center [1151, 139] width 165 height 33
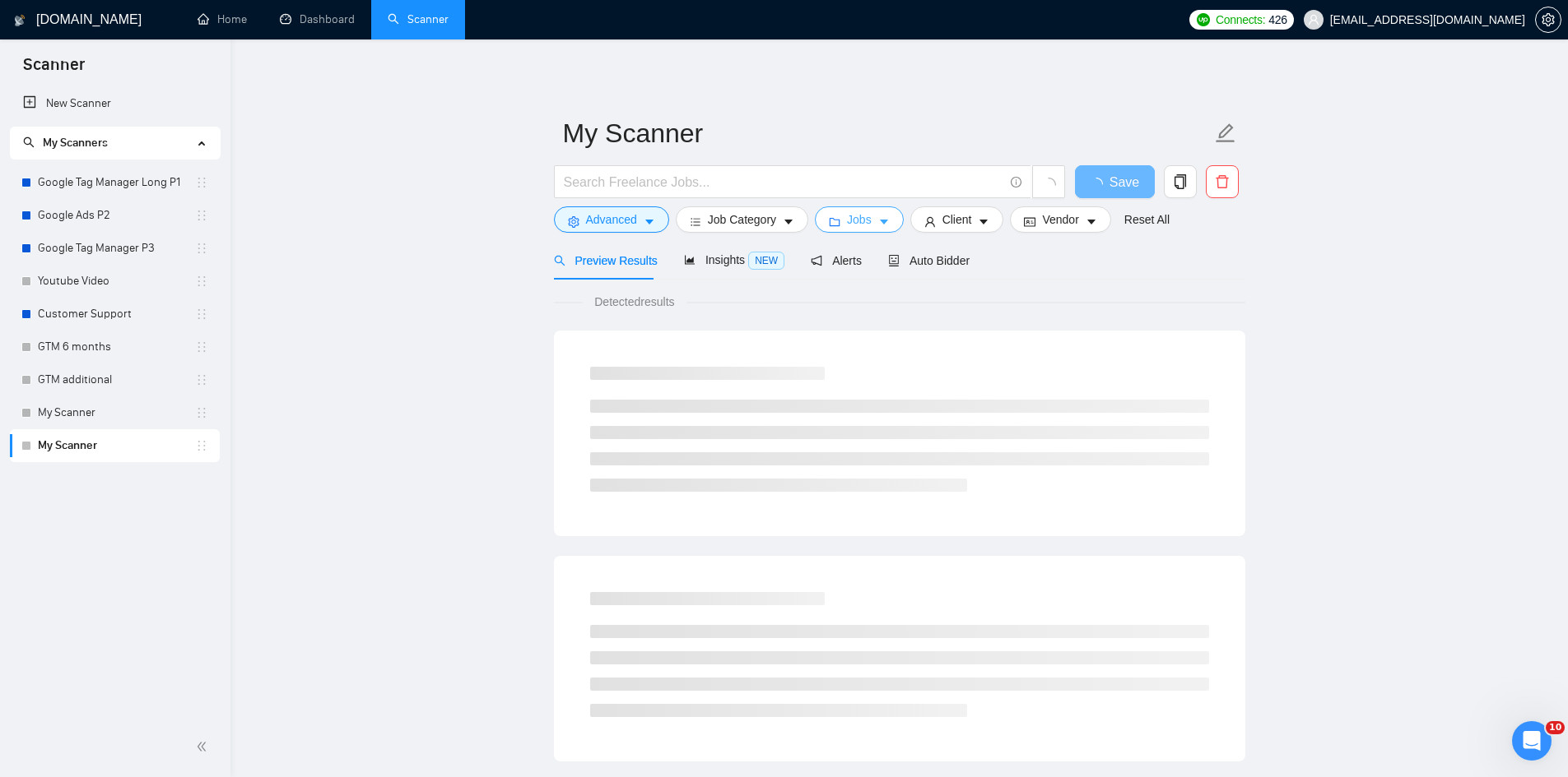
click at [863, 221] on span "Jobs" at bounding box center [859, 219] width 25 height 18
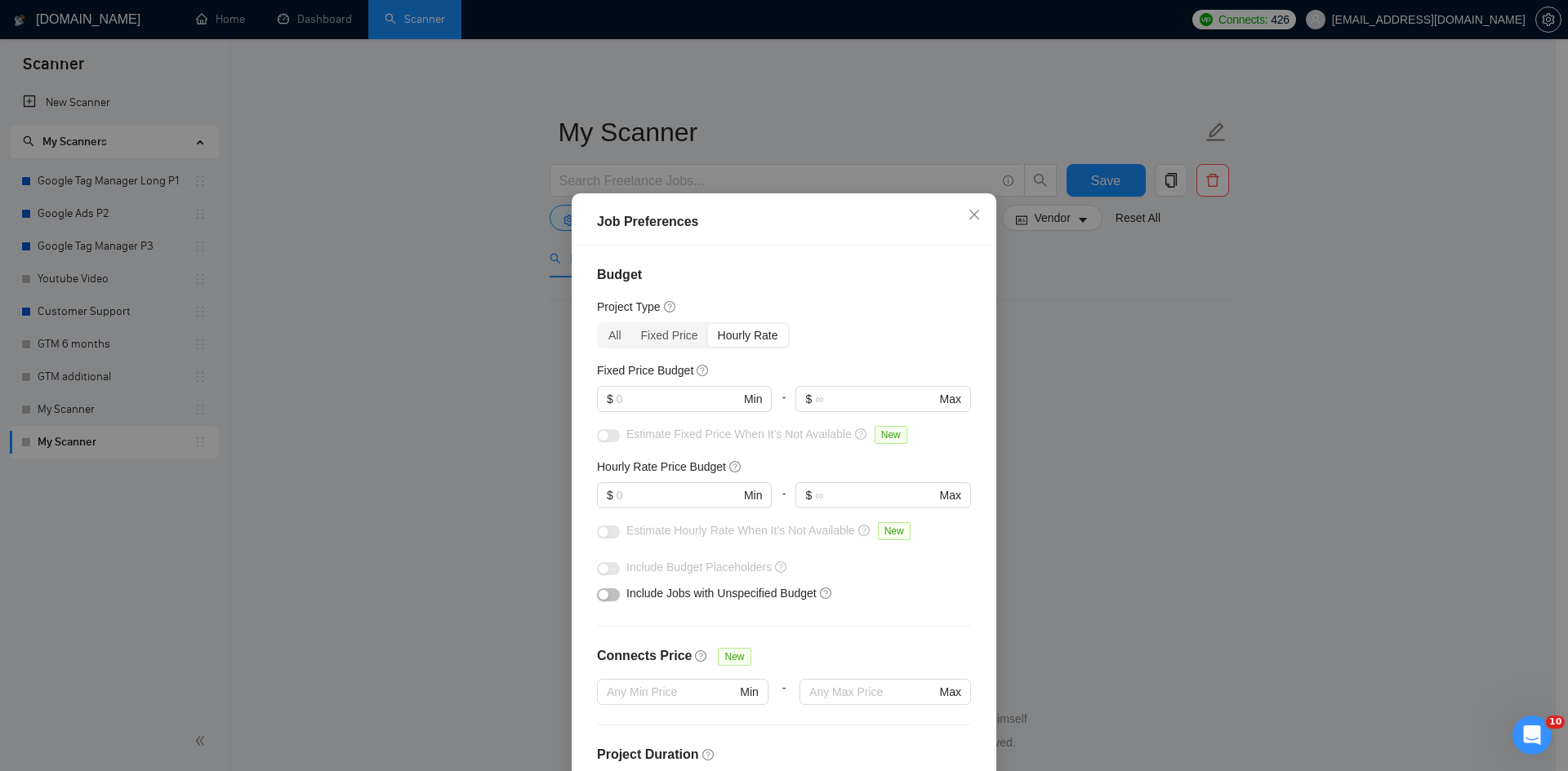
click at [1130, 345] on div "Job Preferences Budget Project Type All Fixed Price Hourly Rate Fixed Price Bud…" at bounding box center [784, 386] width 1568 height 771
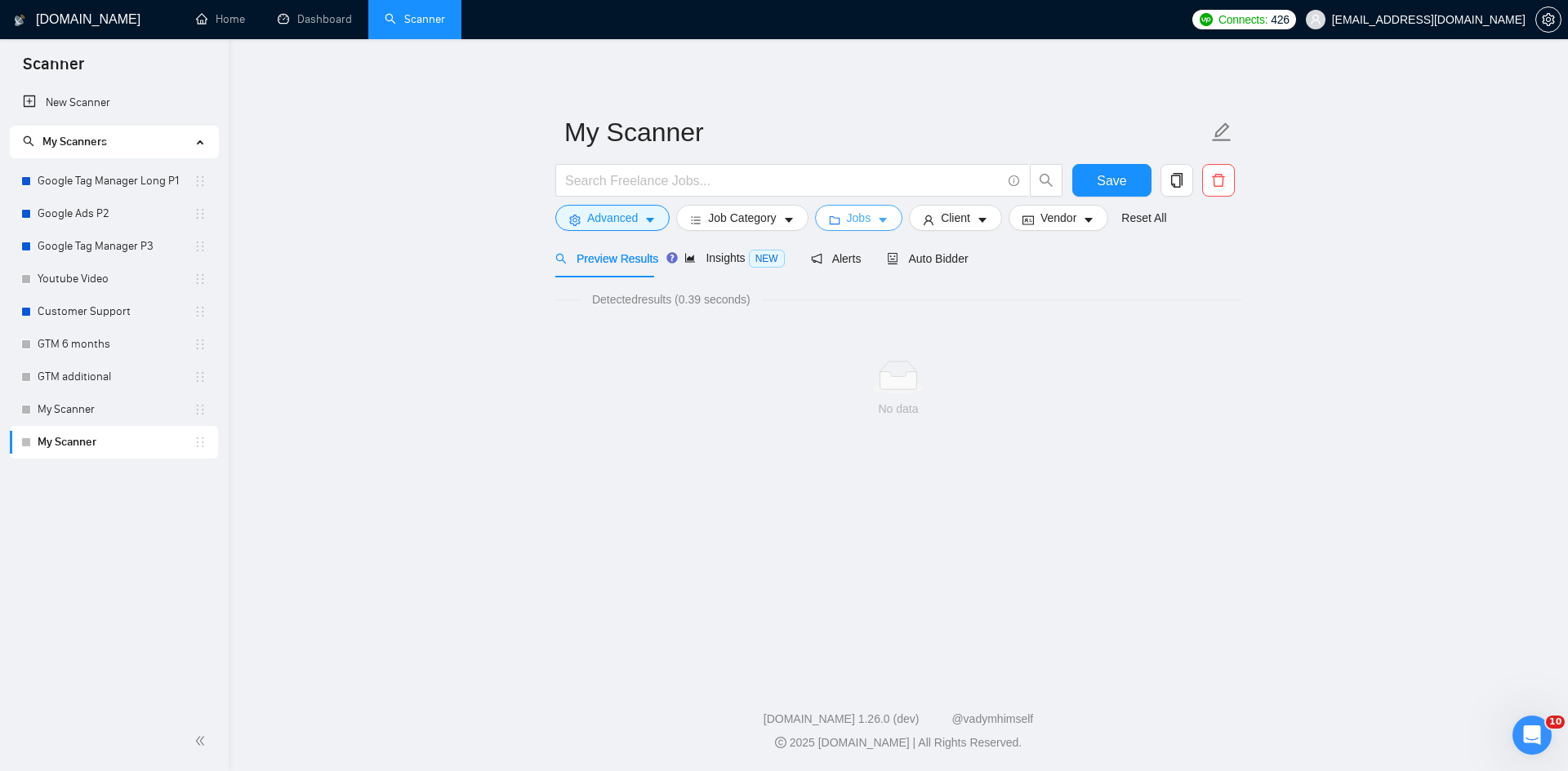
click at [857, 222] on span "Jobs" at bounding box center [859, 218] width 25 height 18
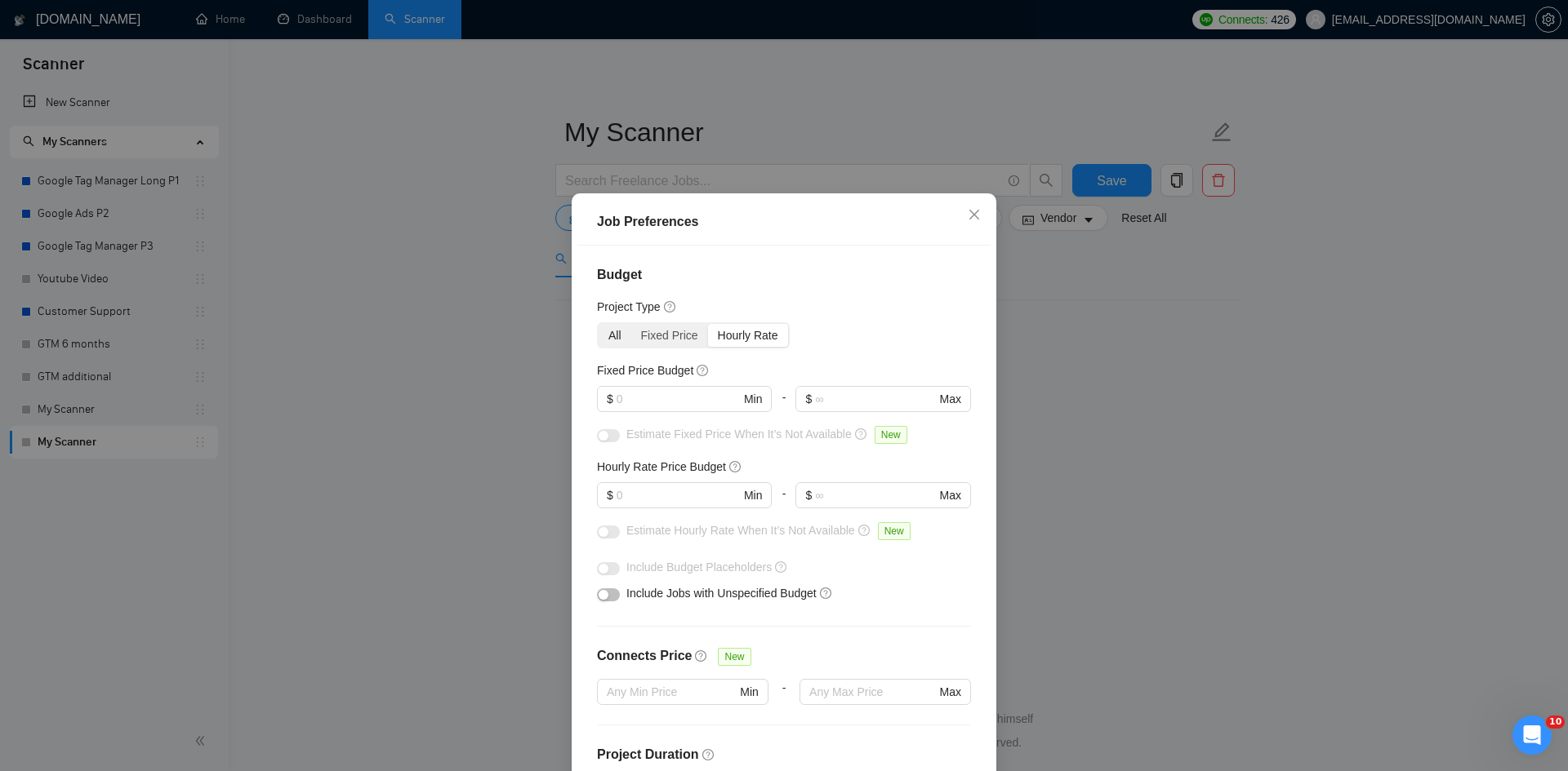
click at [600, 340] on div "All" at bounding box center [615, 336] width 33 height 23
click at [599, 324] on input "All" at bounding box center [599, 324] width 0 height 0
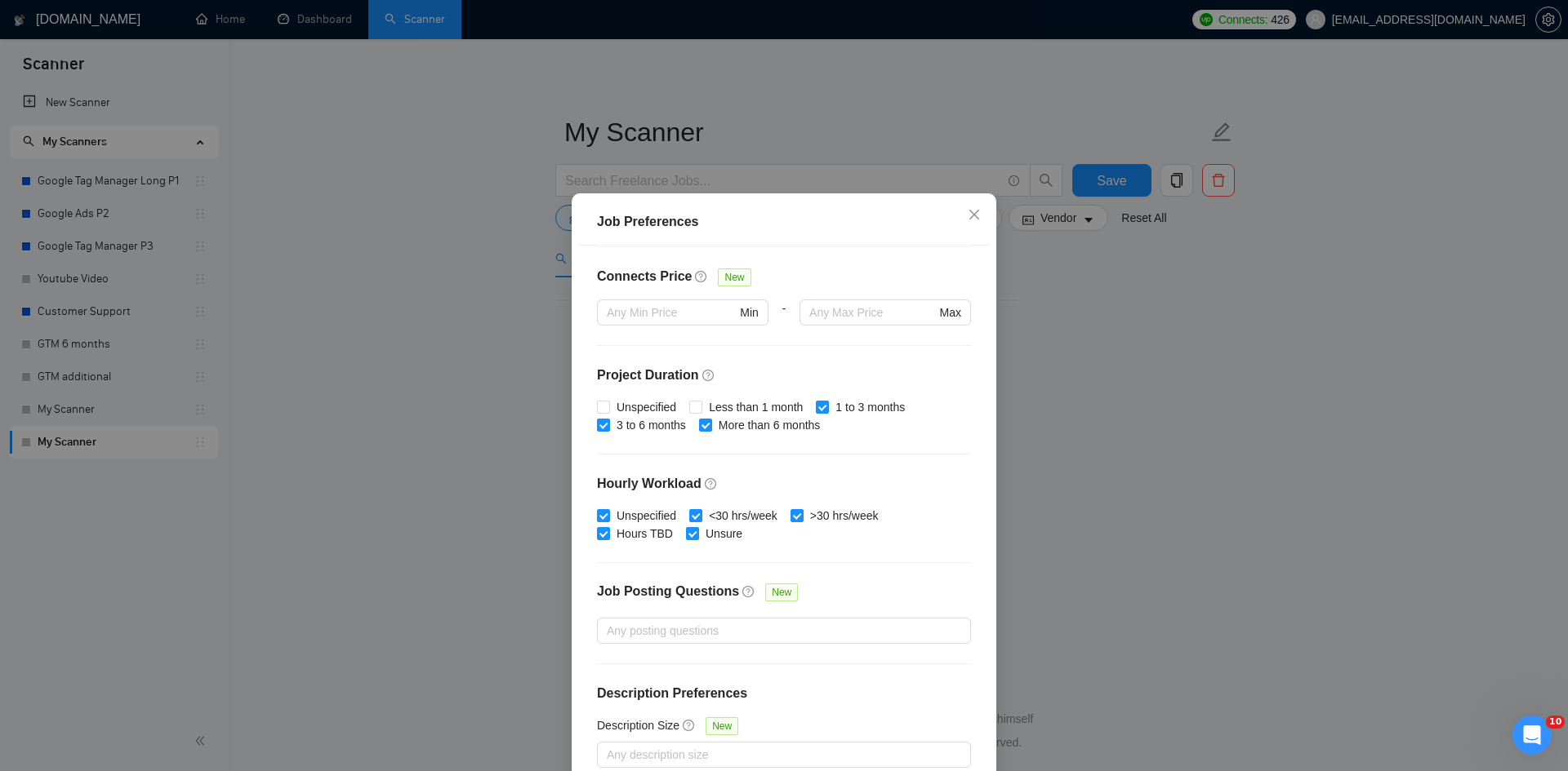
scroll to position [87, 0]
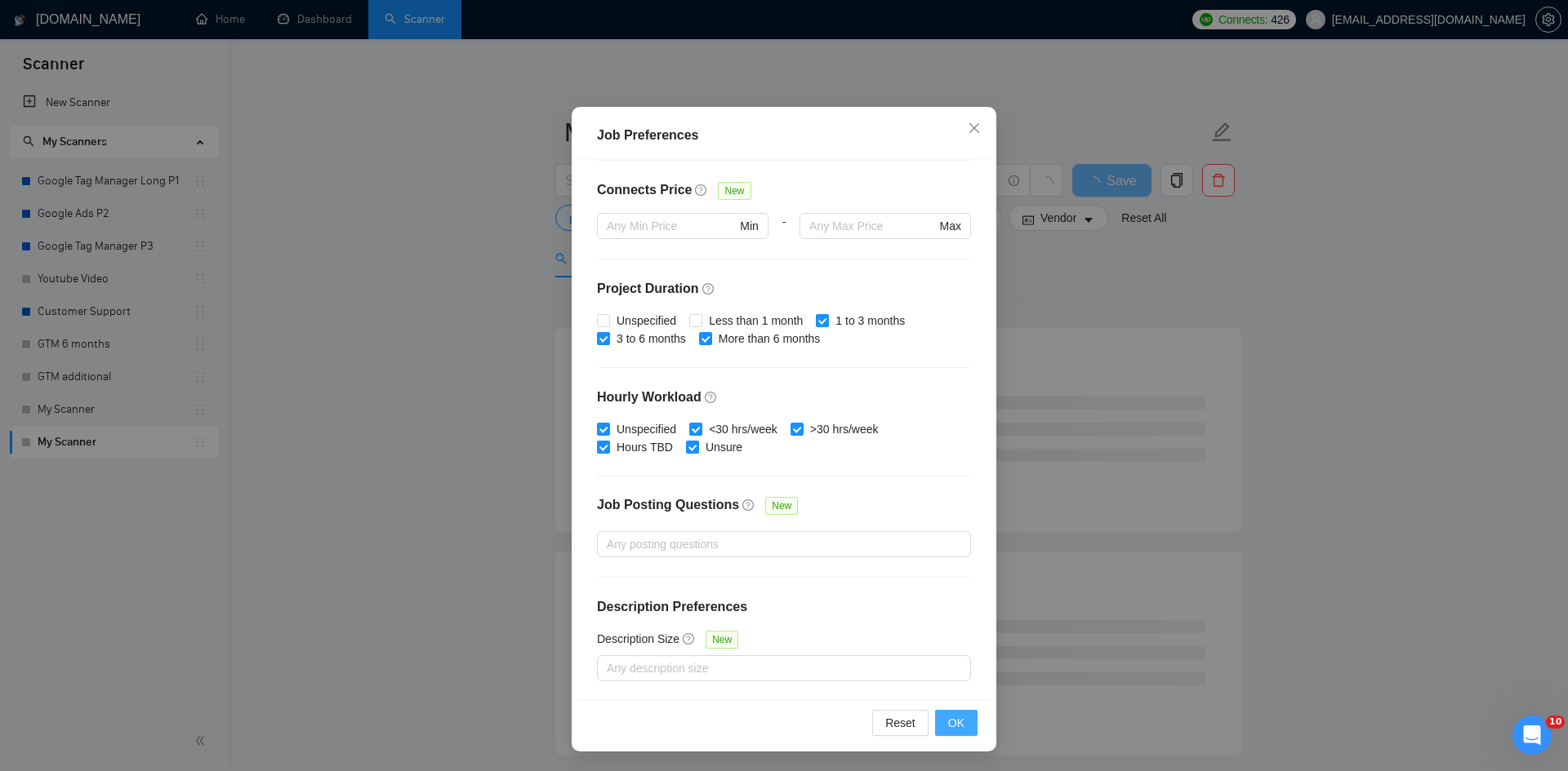
click at [948, 716] on span "OK" at bounding box center [955, 723] width 16 height 18
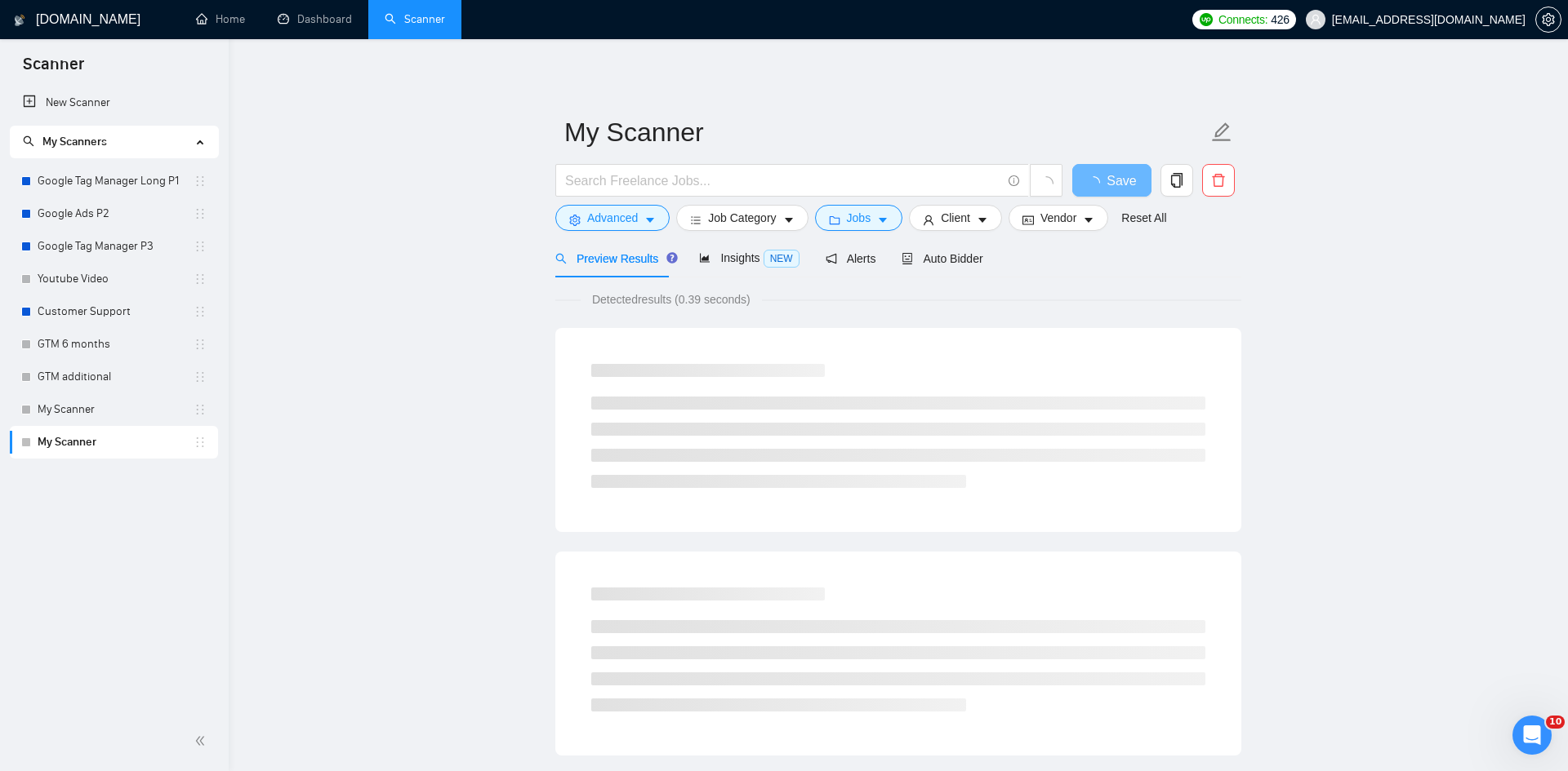
scroll to position [0, 0]
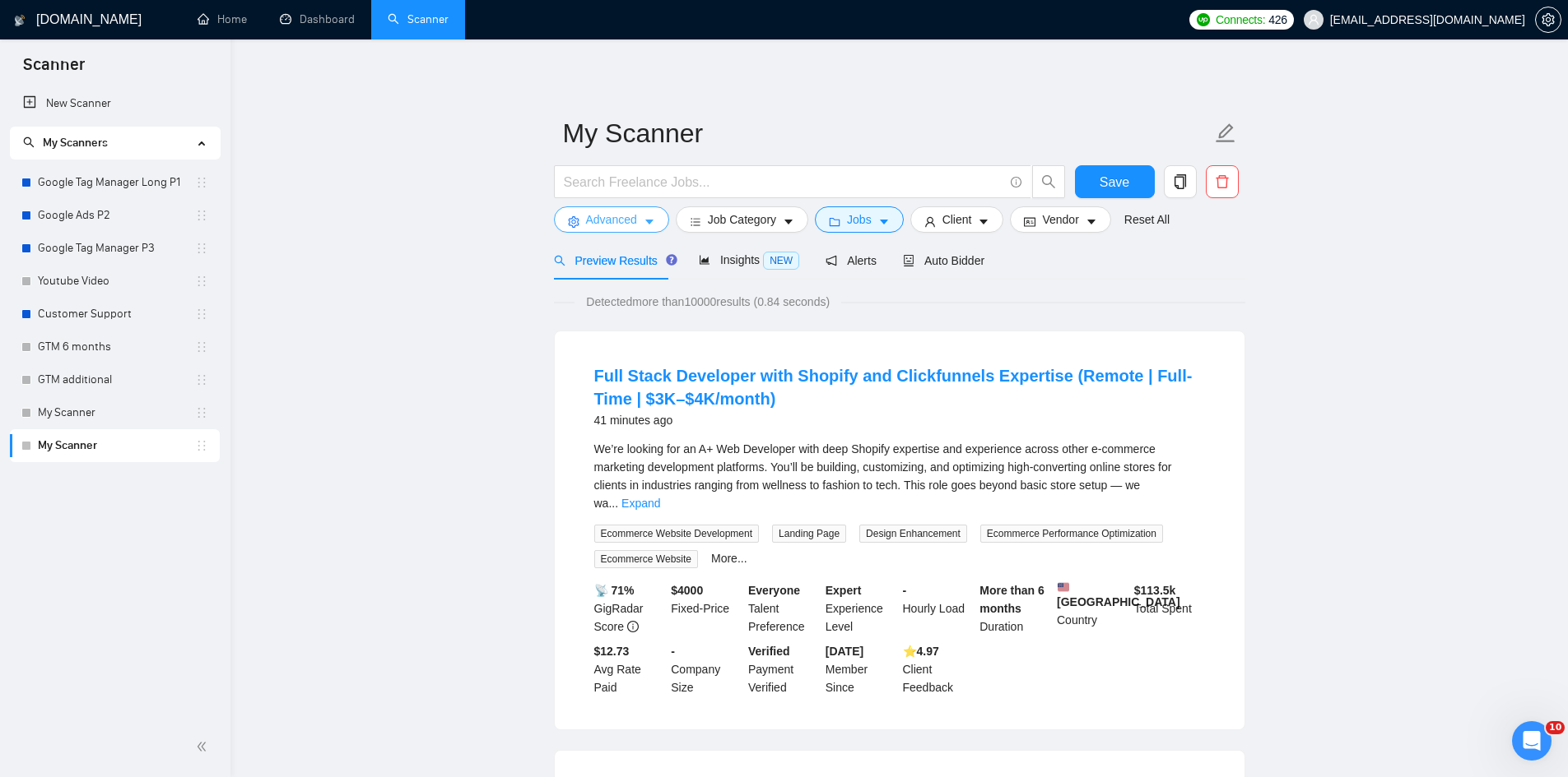
click at [624, 212] on span "Advanced" at bounding box center [612, 219] width 51 height 18
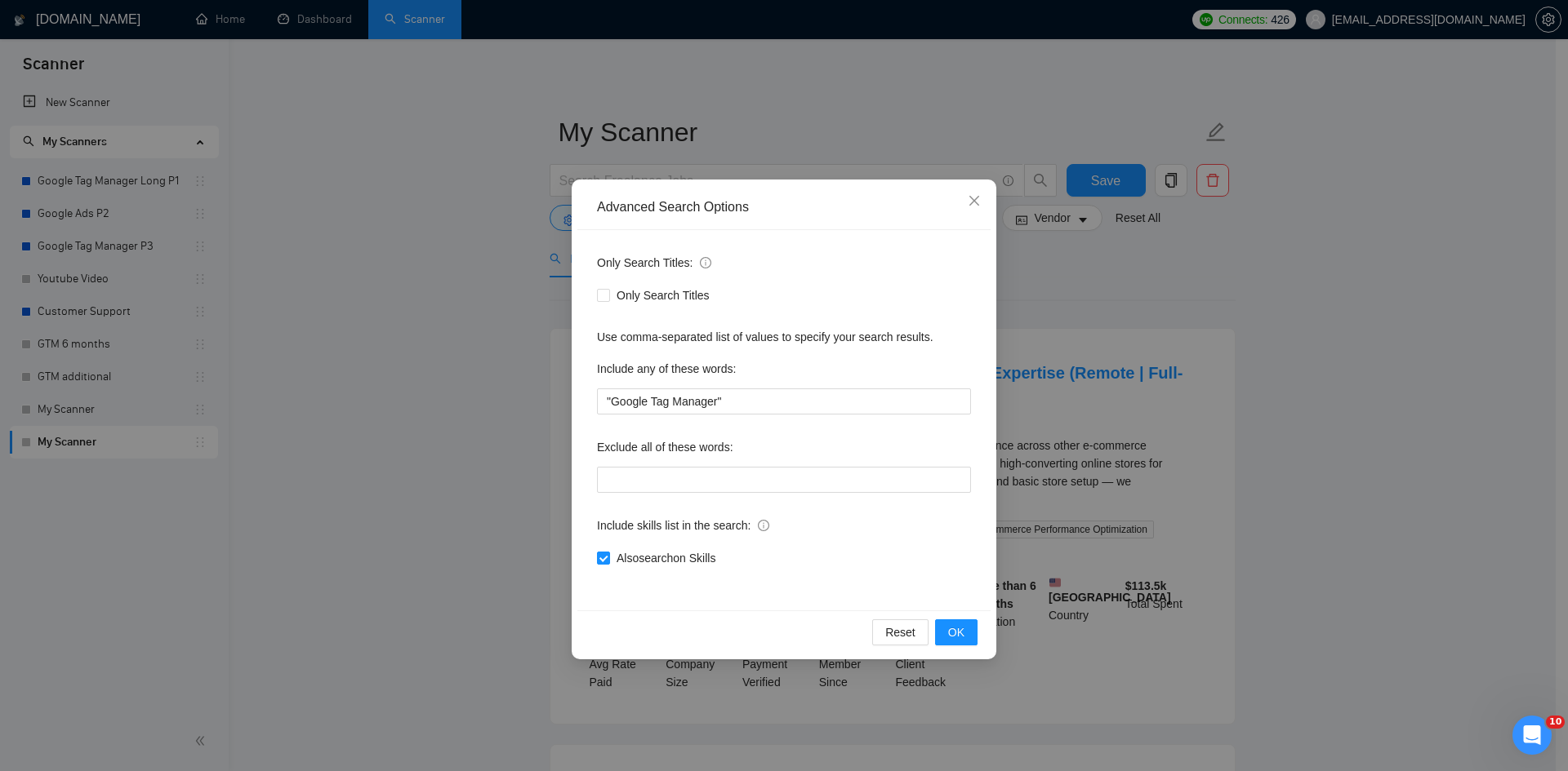
click at [1114, 336] on div "Advanced Search Options Only Search Titles: Only Search Titles Use comma-separa…" at bounding box center [784, 386] width 1568 height 771
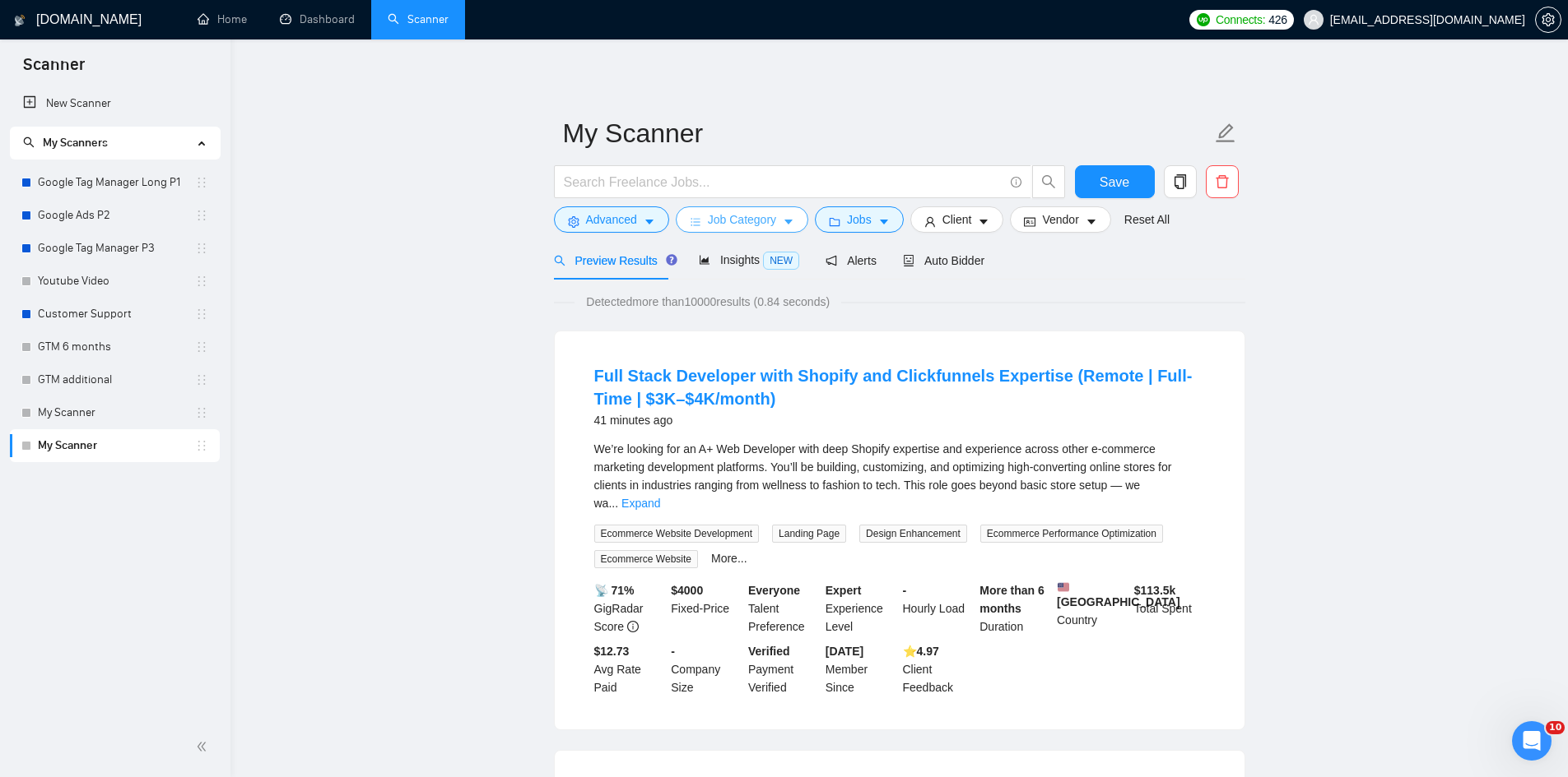
click at [754, 229] on span "Job Category" at bounding box center [742, 219] width 68 height 18
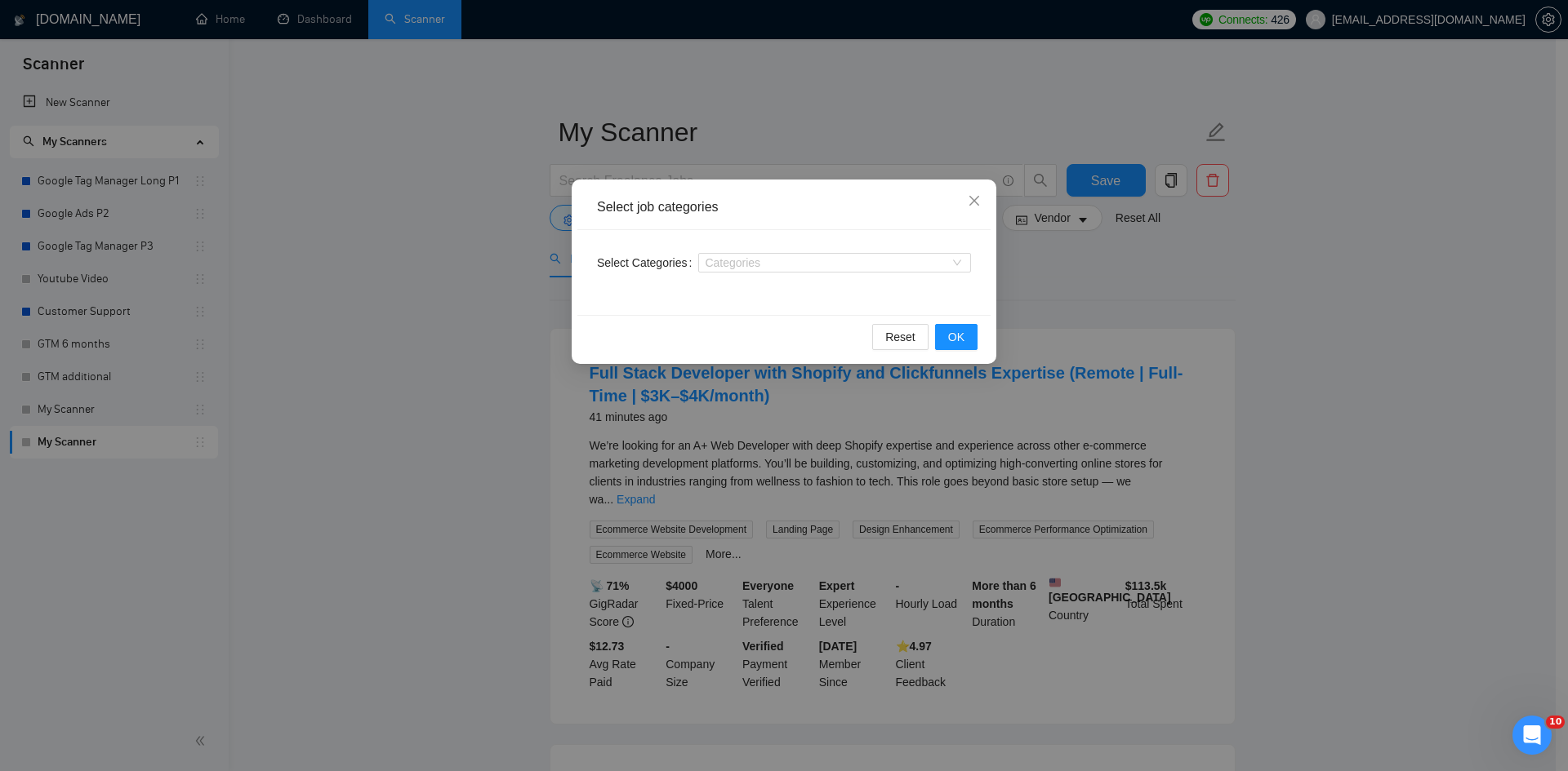
click at [1226, 328] on div "Select job categories Select Categories Categories Reset OK" at bounding box center [784, 386] width 1568 height 771
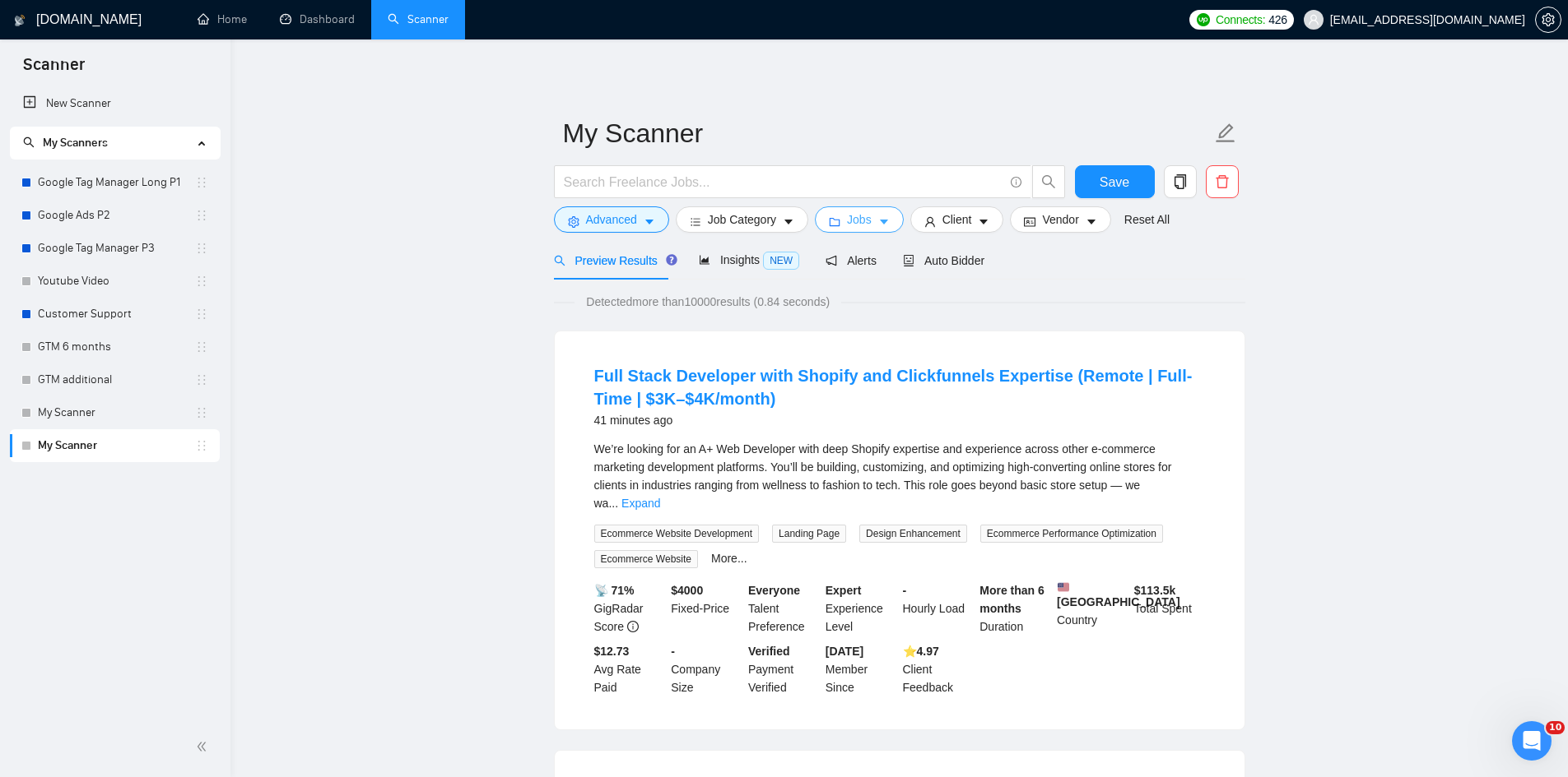
click at [869, 218] on button "Jobs" at bounding box center [859, 219] width 89 height 27
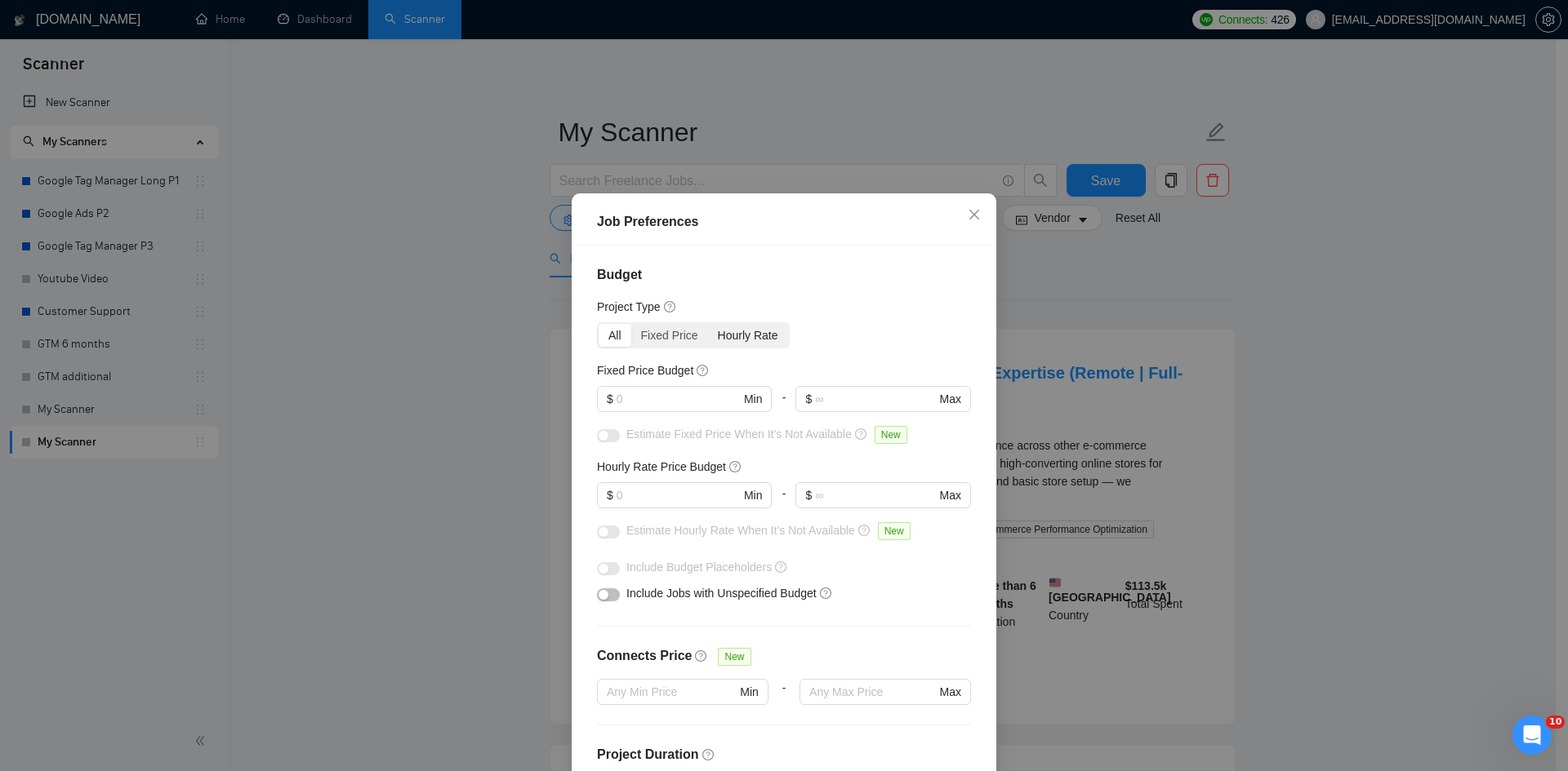
click at [720, 336] on div "Hourly Rate" at bounding box center [748, 336] width 80 height 23
click at [708, 324] on input "Hourly Rate" at bounding box center [708, 324] width 0 height 0
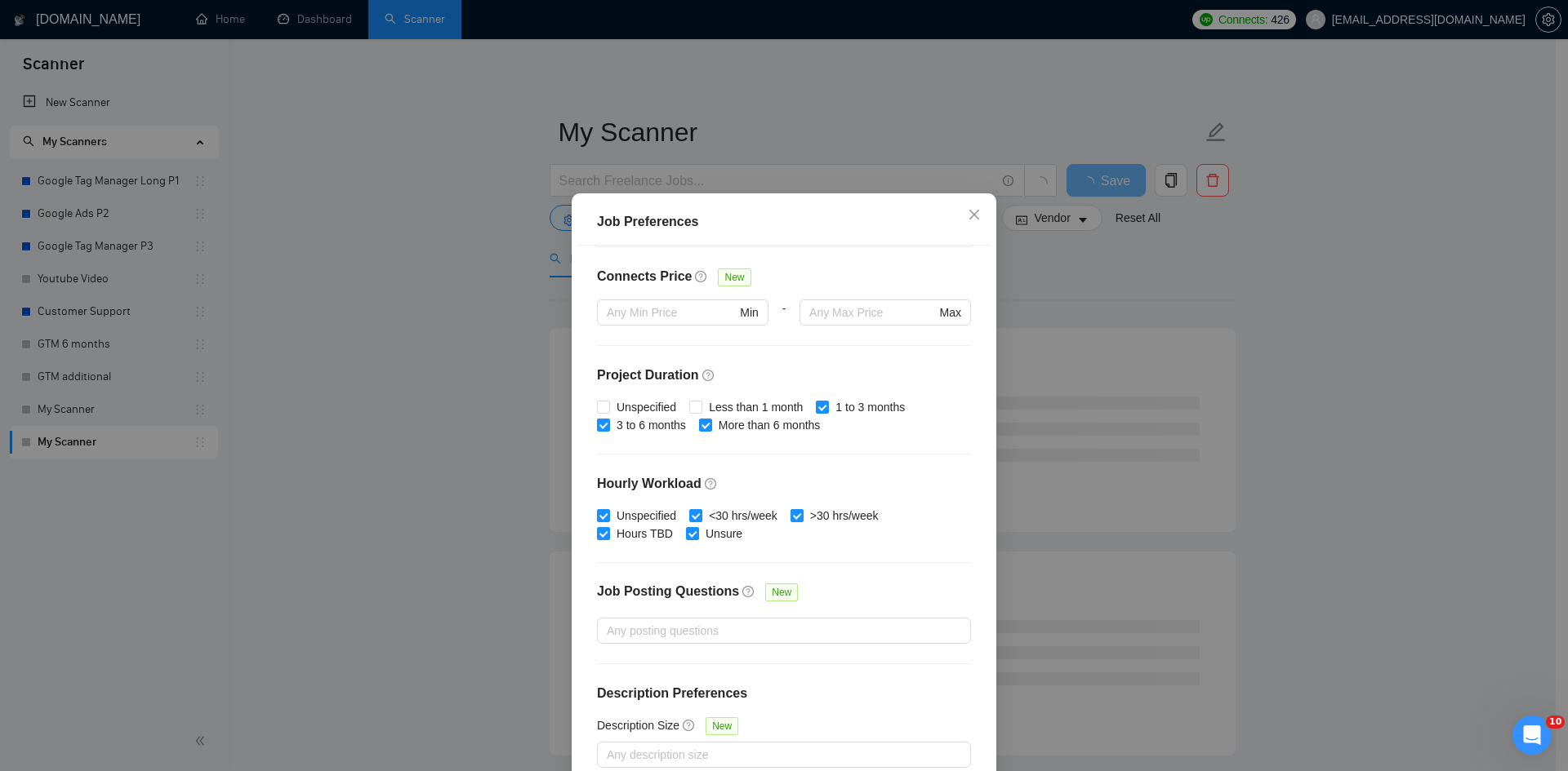
scroll to position [87, 0]
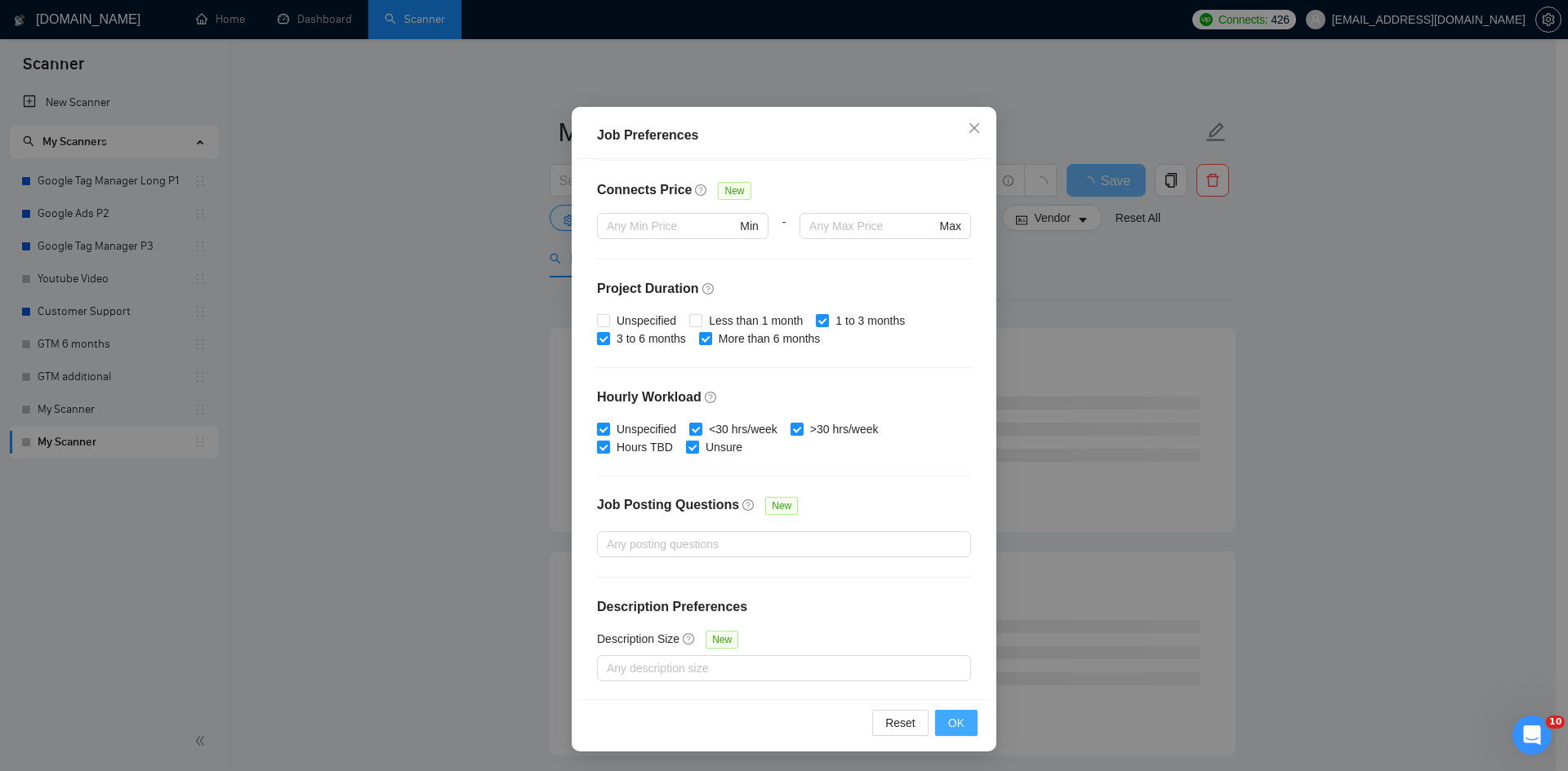
click at [955, 728] on span "OK" at bounding box center [955, 723] width 16 height 18
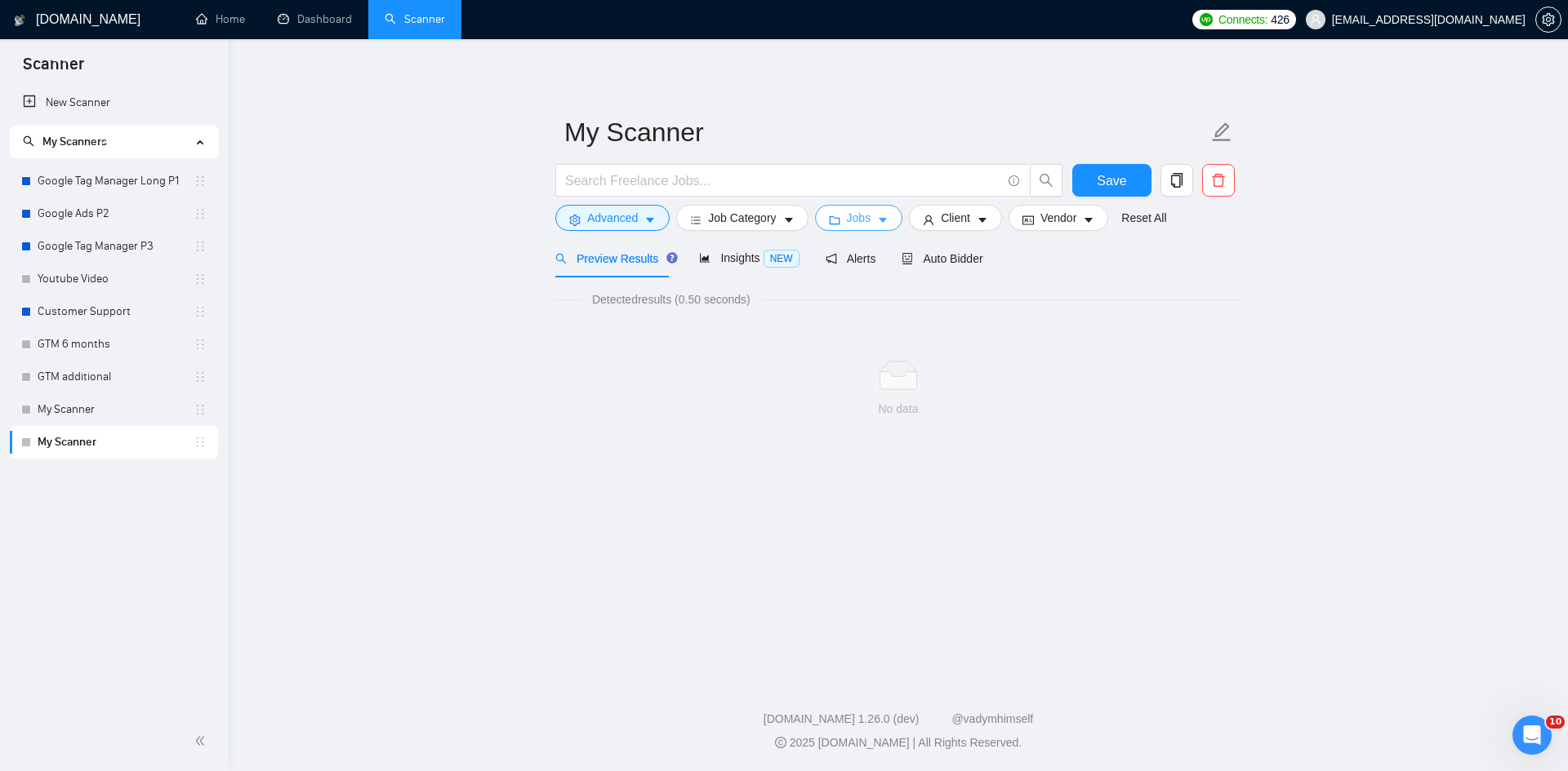
scroll to position [0, 0]
click at [859, 210] on span "Jobs" at bounding box center [859, 218] width 25 height 18
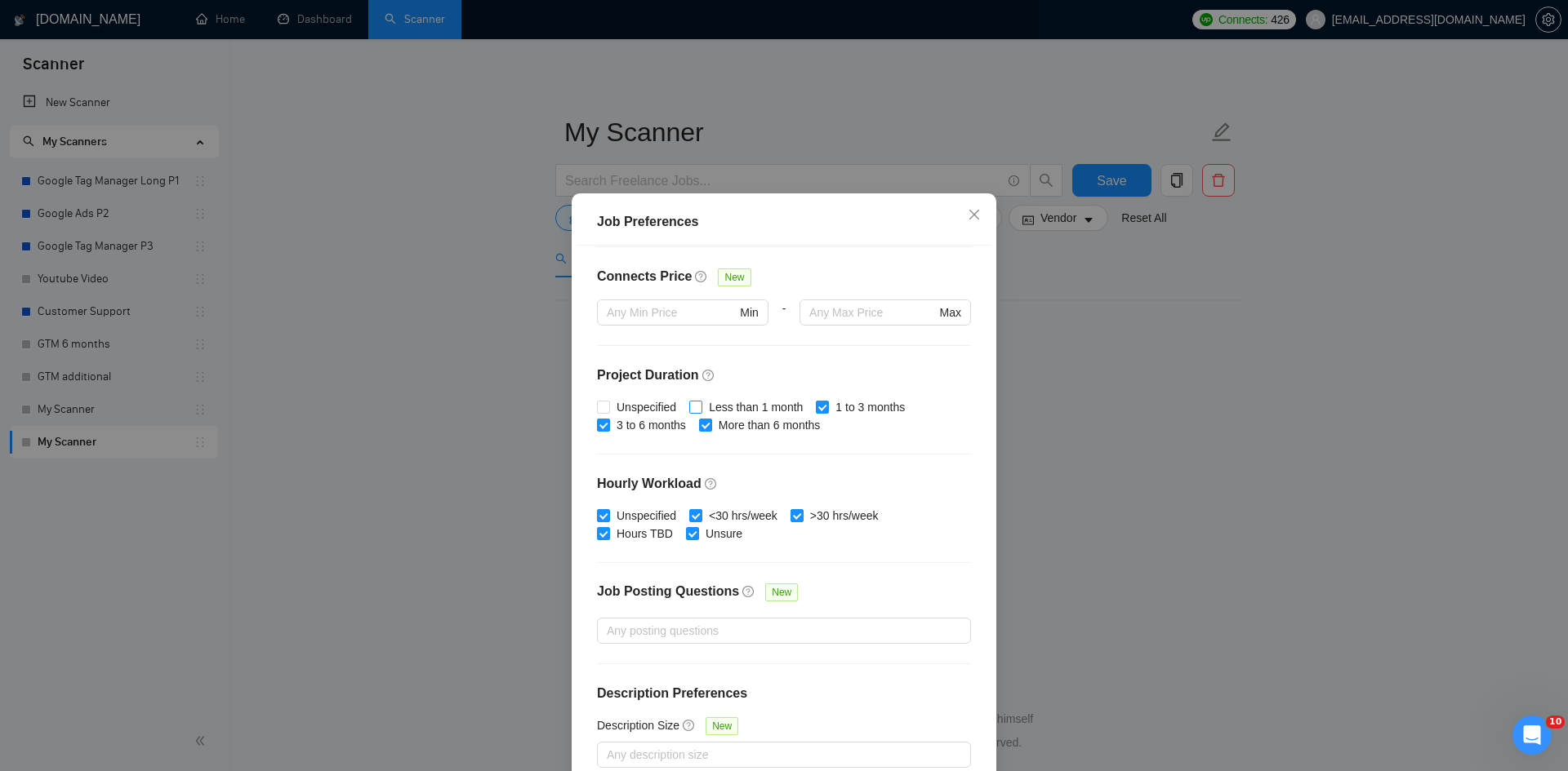
click at [702, 402] on span "Less than 1 month" at bounding box center [755, 407] width 107 height 18
click at [701, 402] on input "Less than 1 month" at bounding box center [695, 406] width 11 height 11
checkbox input "true"
click at [631, 406] on span "Unspecified" at bounding box center [646, 407] width 73 height 18
click at [608, 406] on input "Unspecified" at bounding box center [602, 406] width 11 height 11
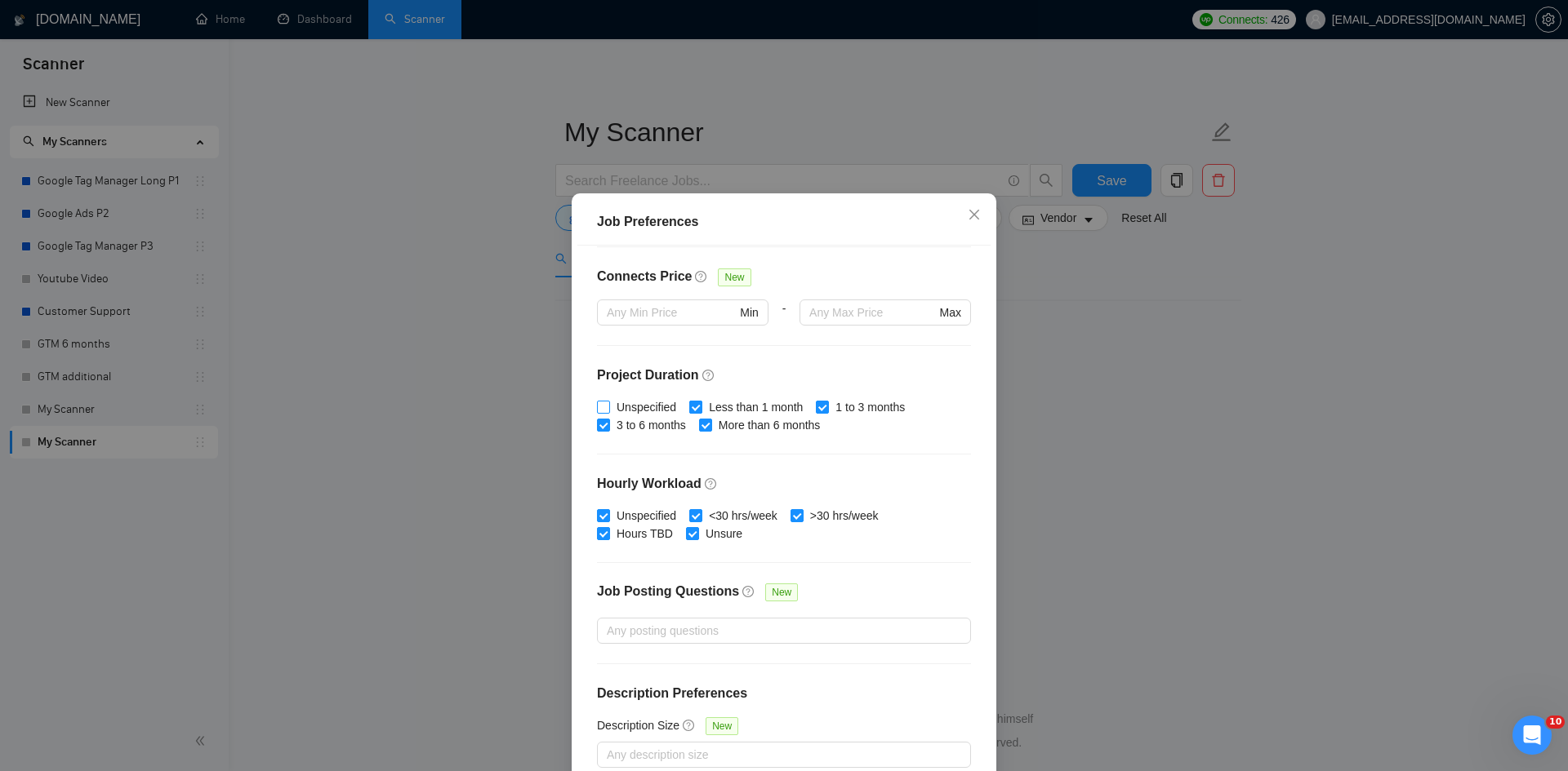
checkbox input "true"
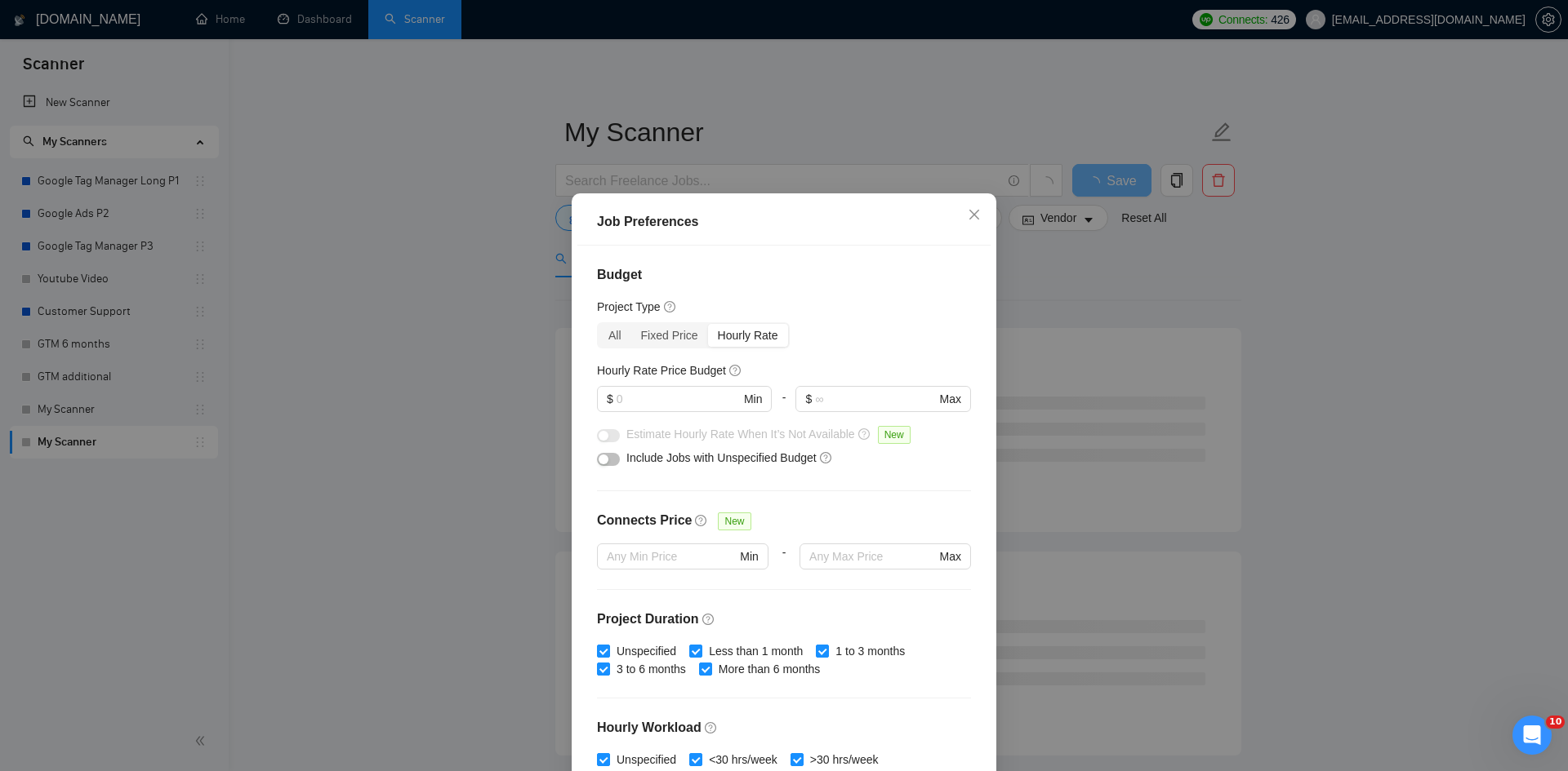
click at [599, 456] on div "button" at bounding box center [603, 459] width 9 height 9
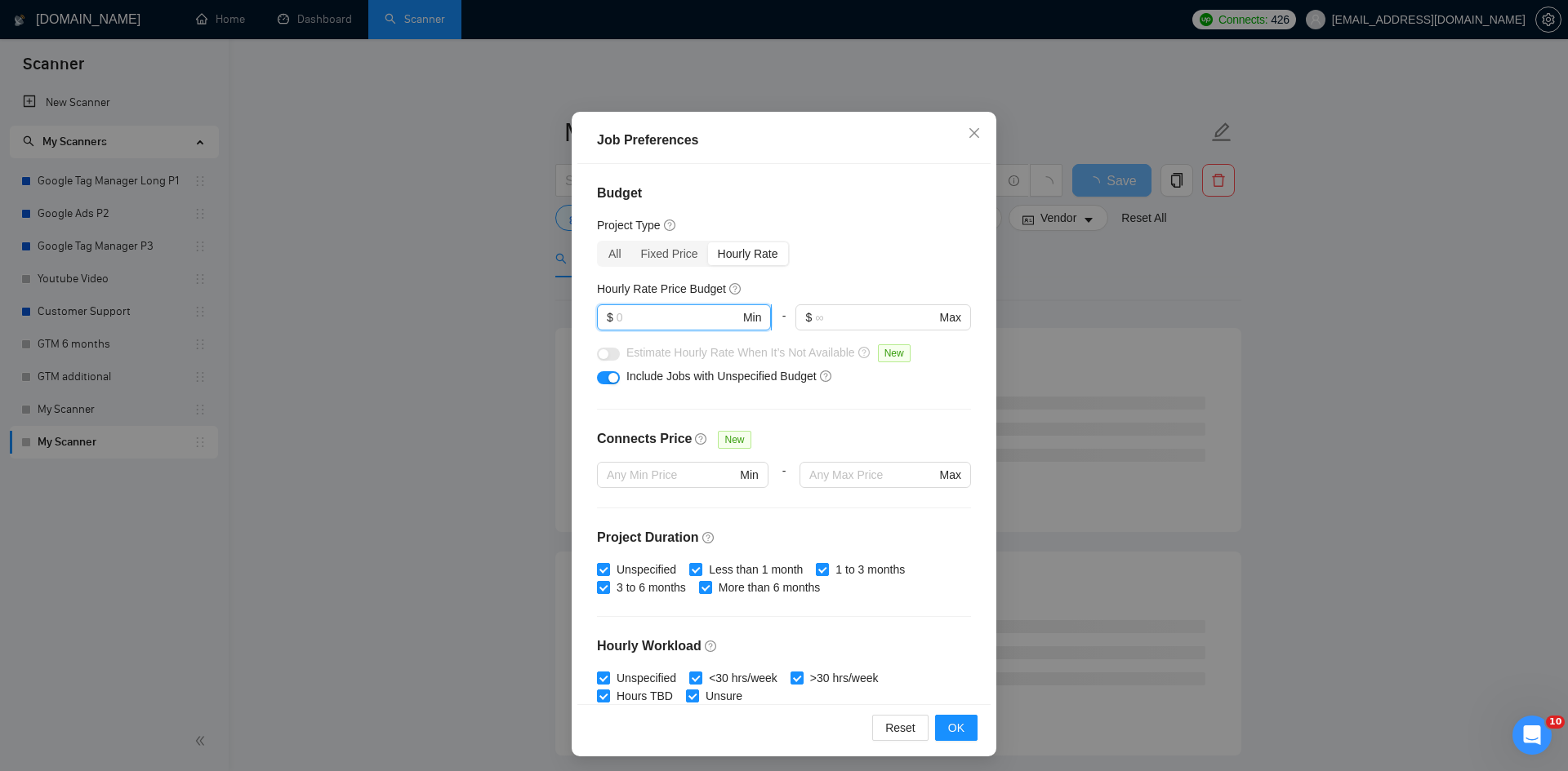
click at [659, 318] on input "text" at bounding box center [678, 317] width 124 height 18
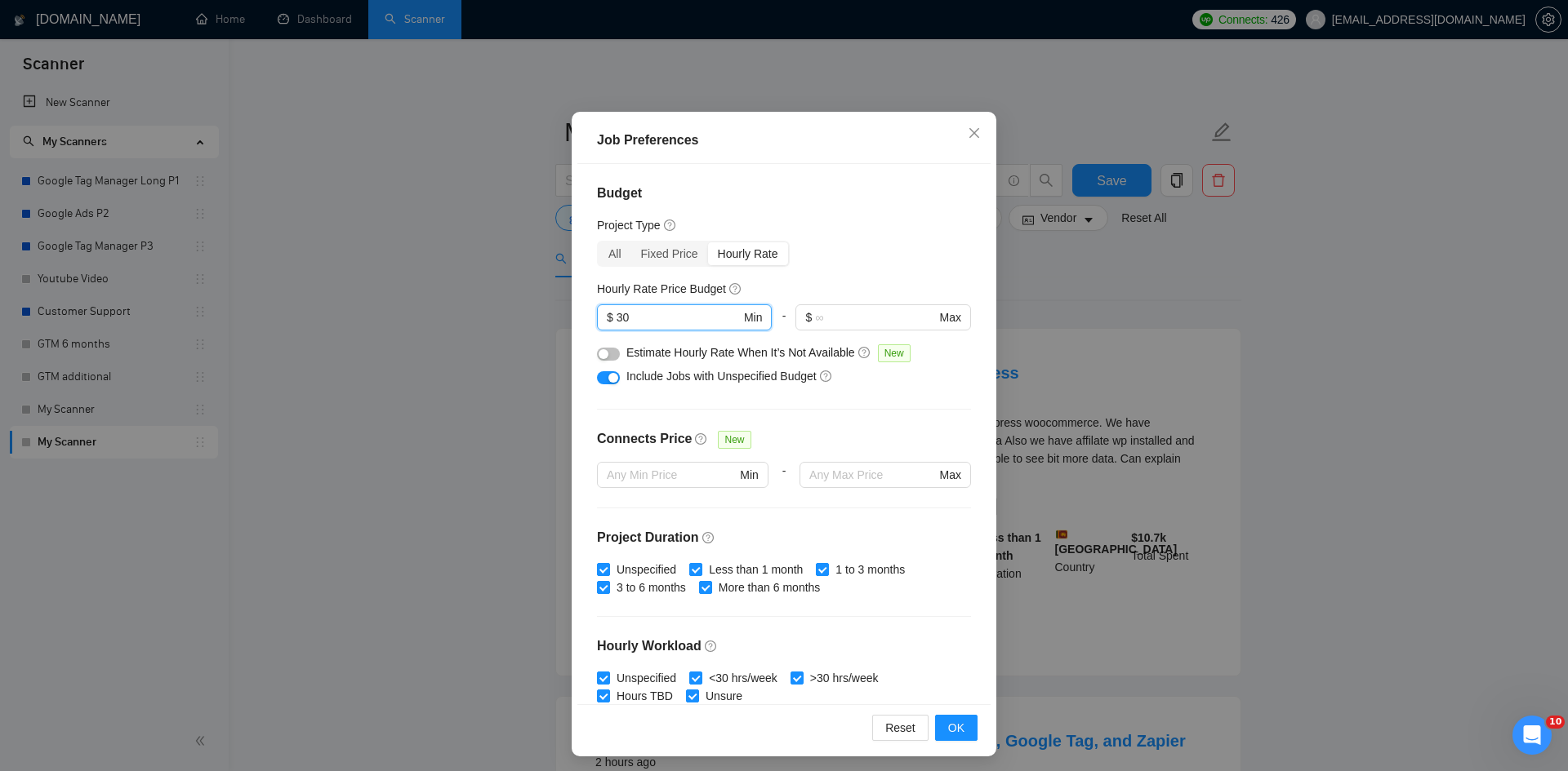
type input "30"
click at [610, 358] on button "button" at bounding box center [608, 354] width 23 height 13
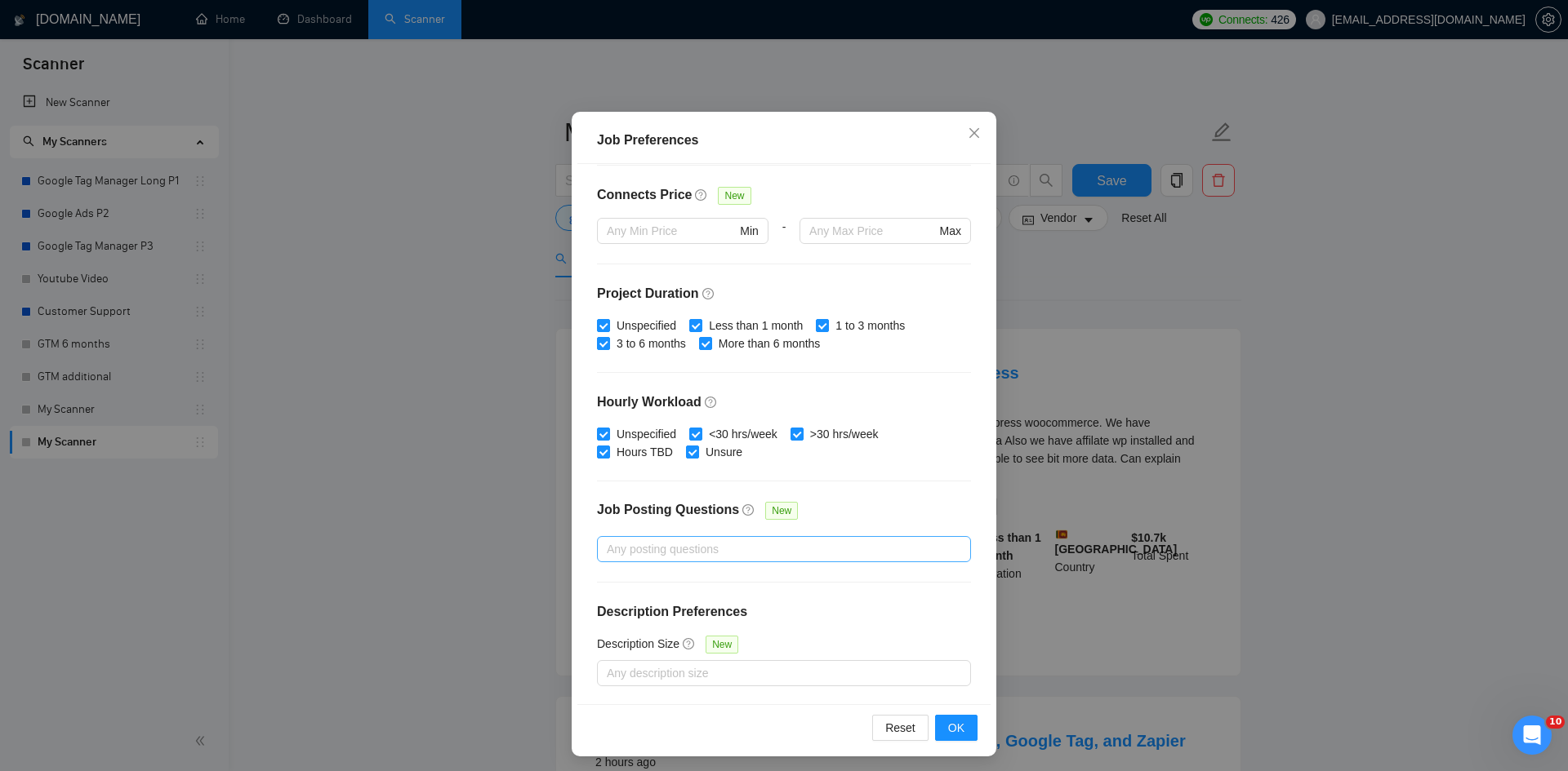
scroll to position [87, 0]
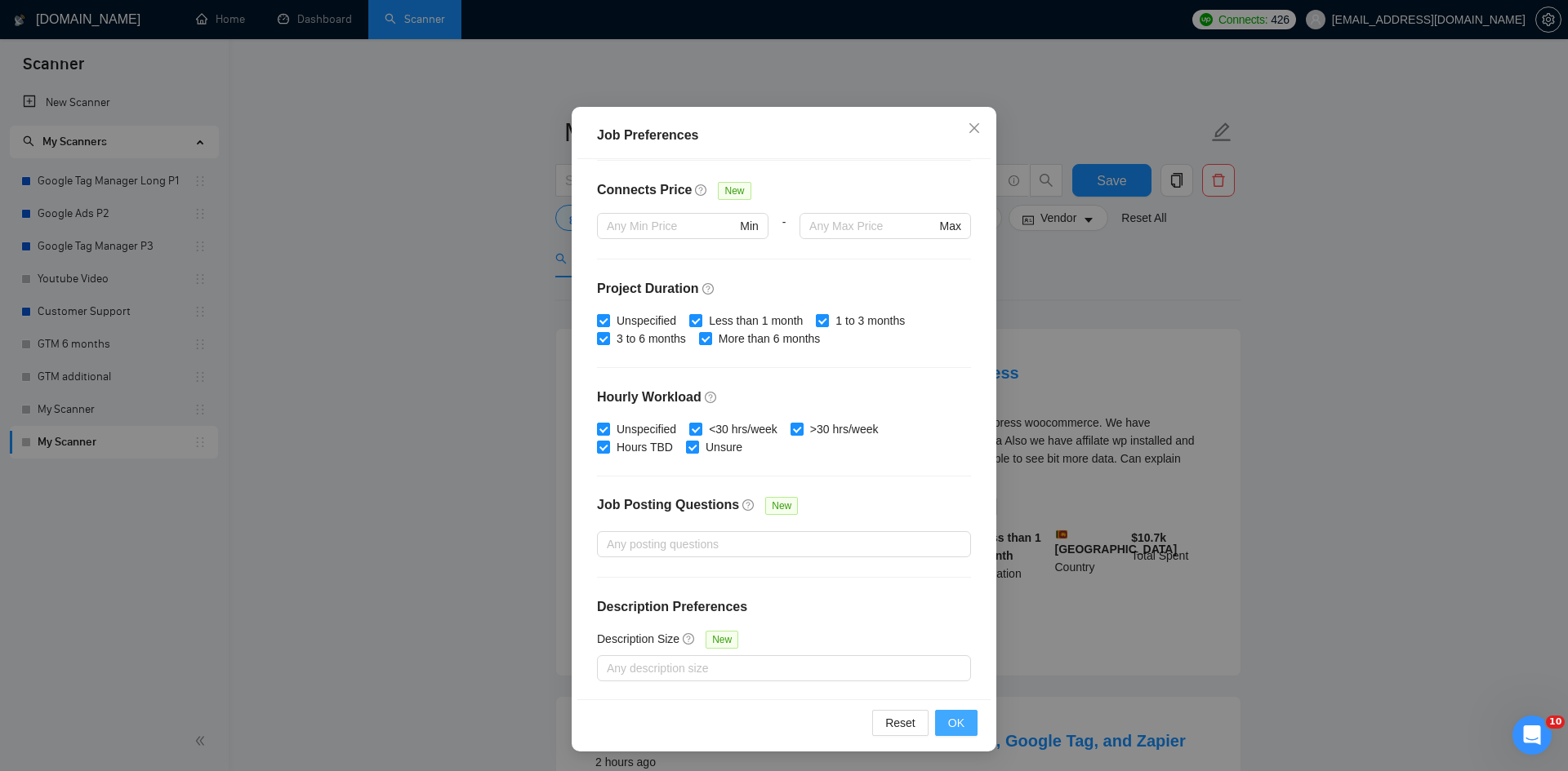
click at [944, 735] on button "OK" at bounding box center [955, 723] width 42 height 26
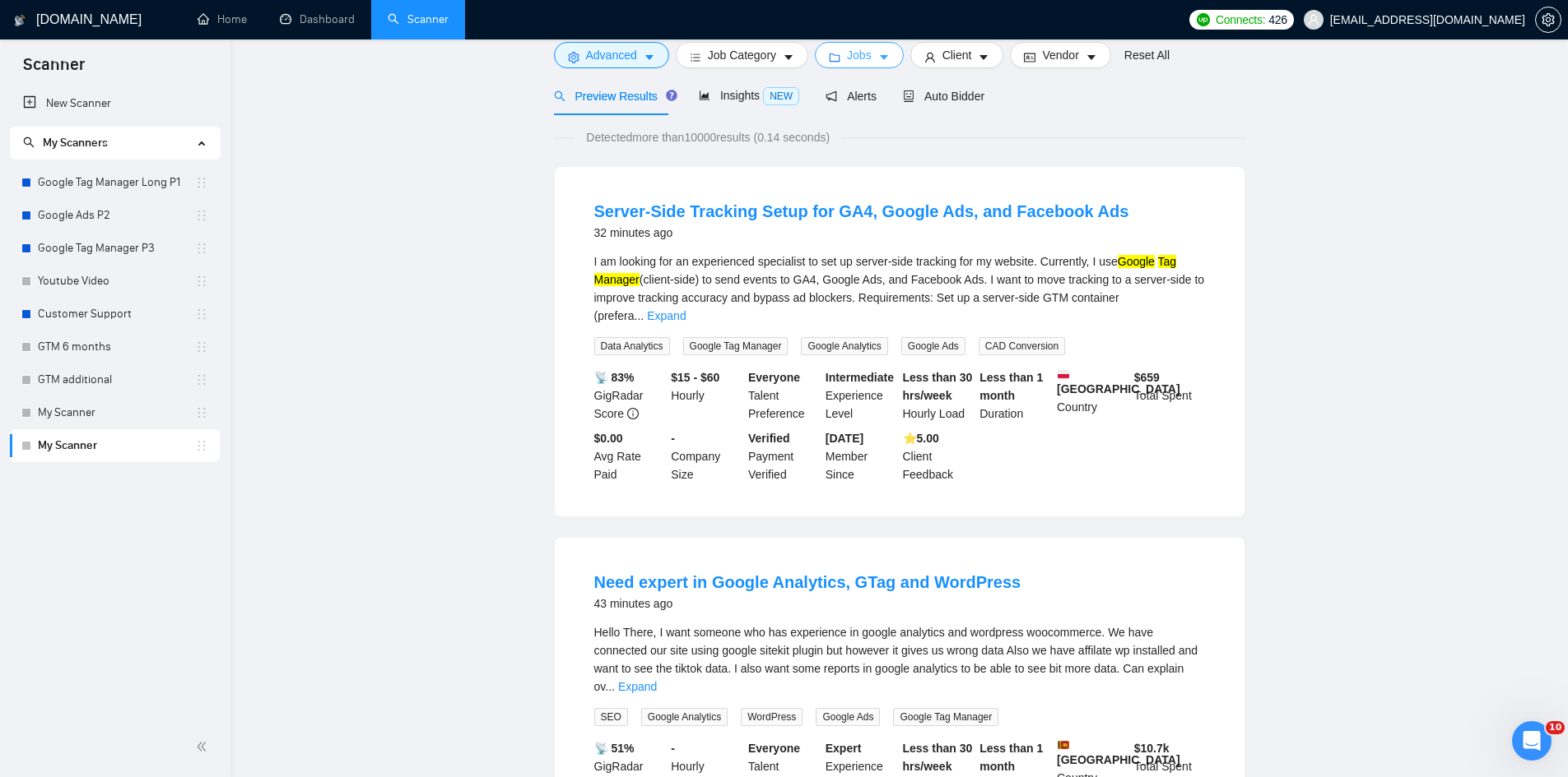
scroll to position [0, 0]
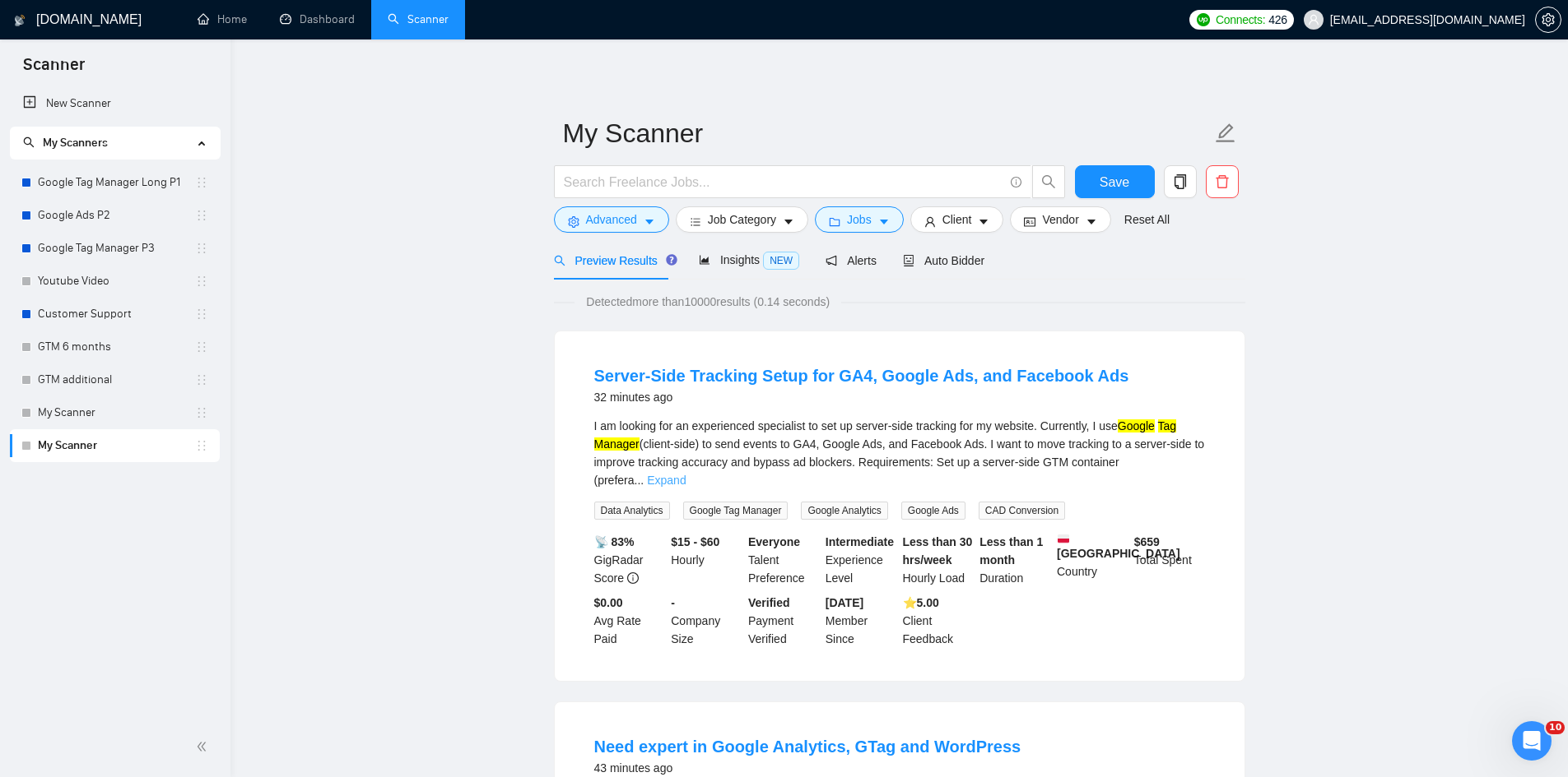
click at [685, 474] on link "Expand" at bounding box center [666, 481] width 39 height 13
